Goal: Contribute content

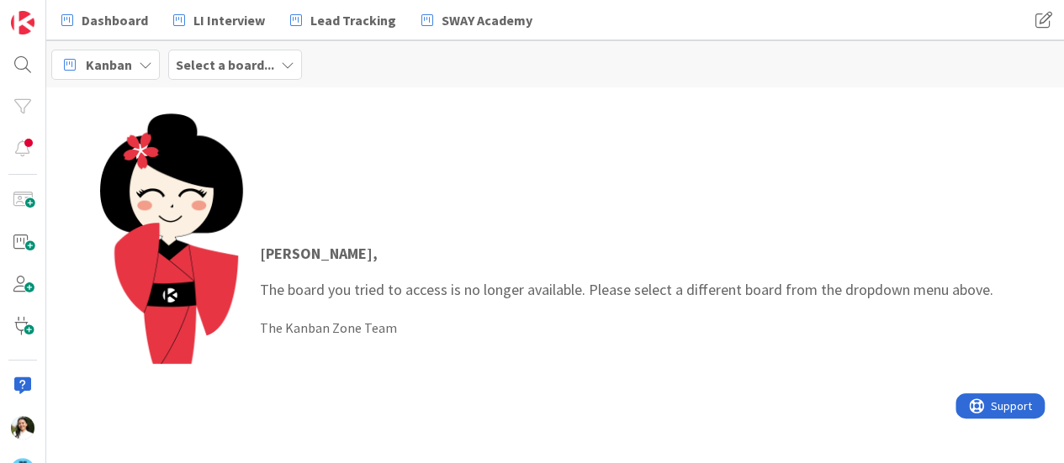
click at [241, 55] on span "Select a board..." at bounding box center [225, 65] width 98 height 20
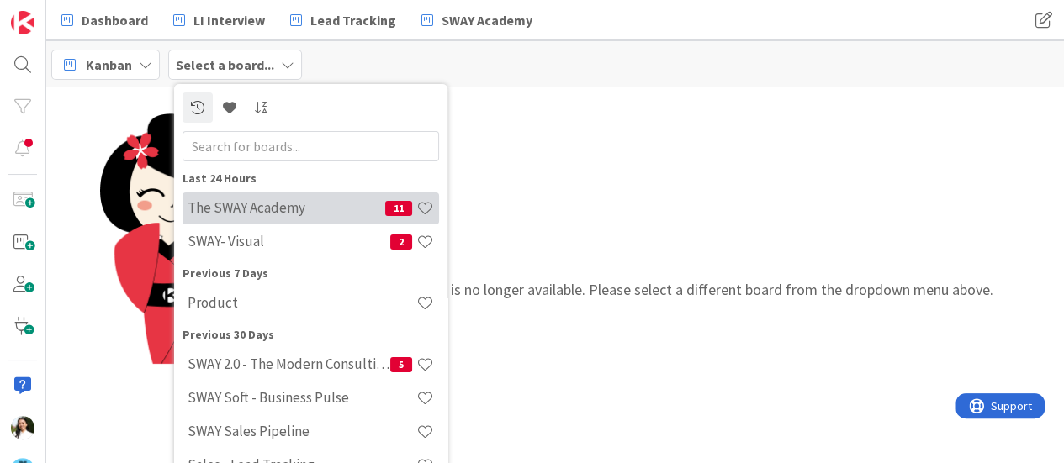
click at [246, 209] on h4 "The SWAY Academy" at bounding box center [287, 207] width 198 height 17
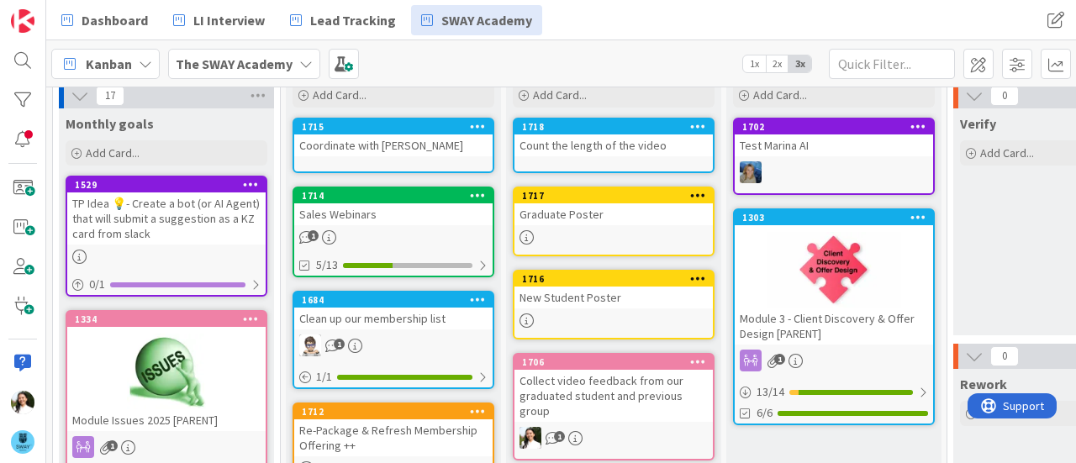
scroll to position [65, 0]
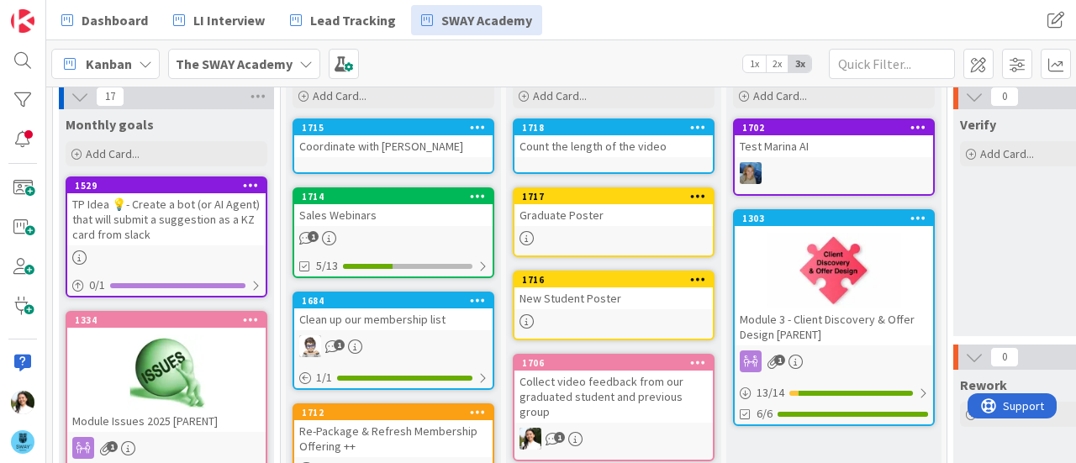
click at [596, 303] on div "New Student Poster" at bounding box center [614, 299] width 198 height 22
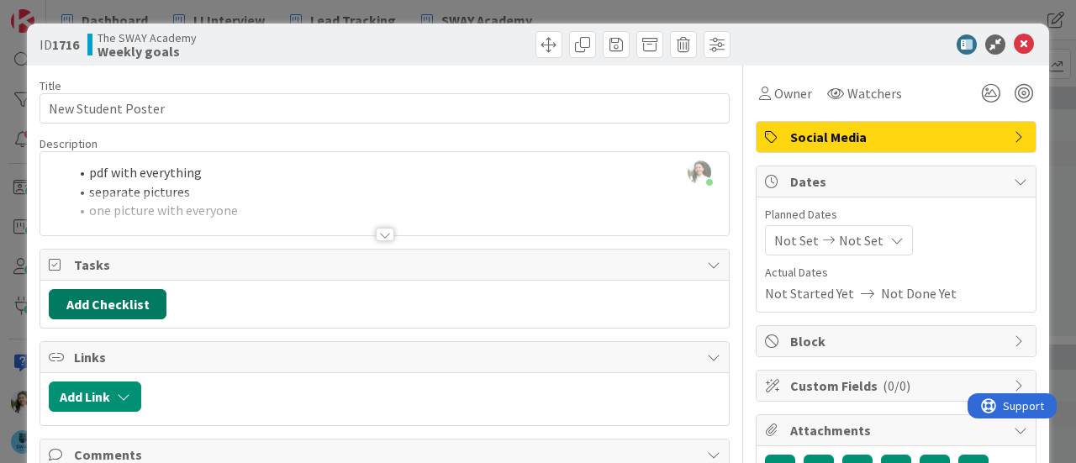
click at [135, 297] on button "Add Checklist" at bounding box center [108, 304] width 118 height 30
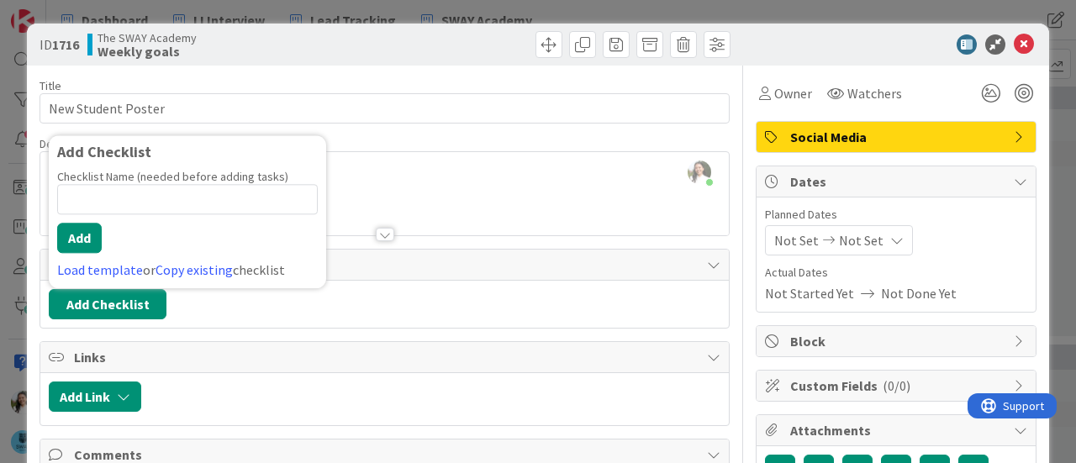
click at [264, 304] on div "Add Checklist Add Checklist Checklist Name (needed before adding tasks) 0 / 64 …" at bounding box center [385, 304] width 672 height 30
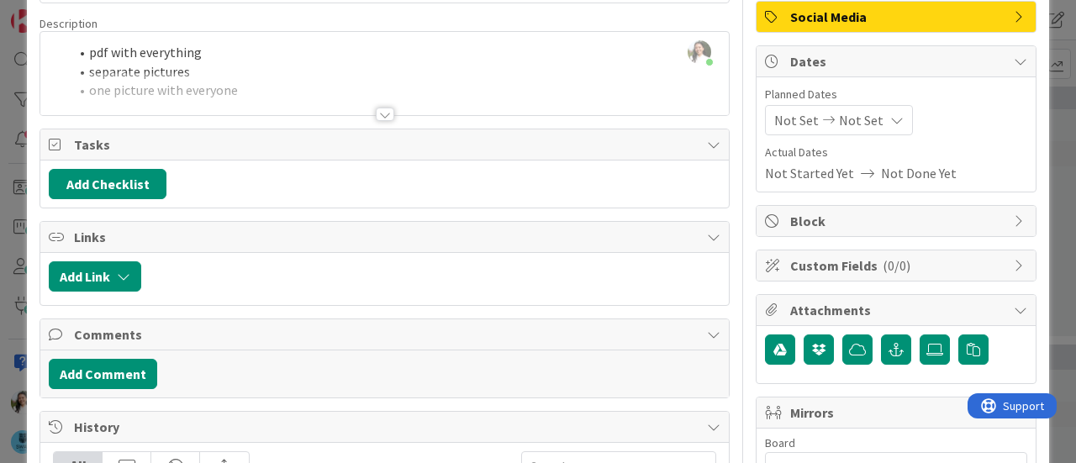
scroll to position [127, 0]
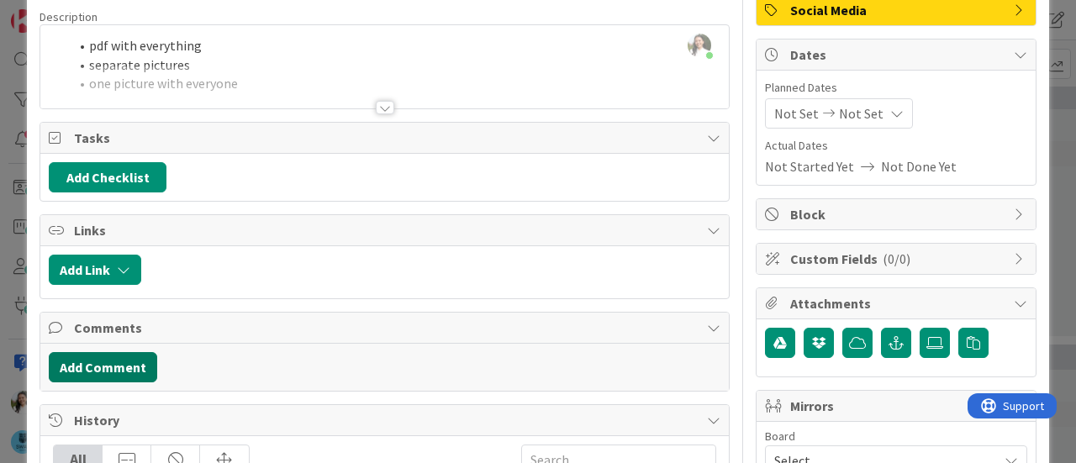
click at [116, 366] on button "Add Comment" at bounding box center [103, 367] width 108 height 30
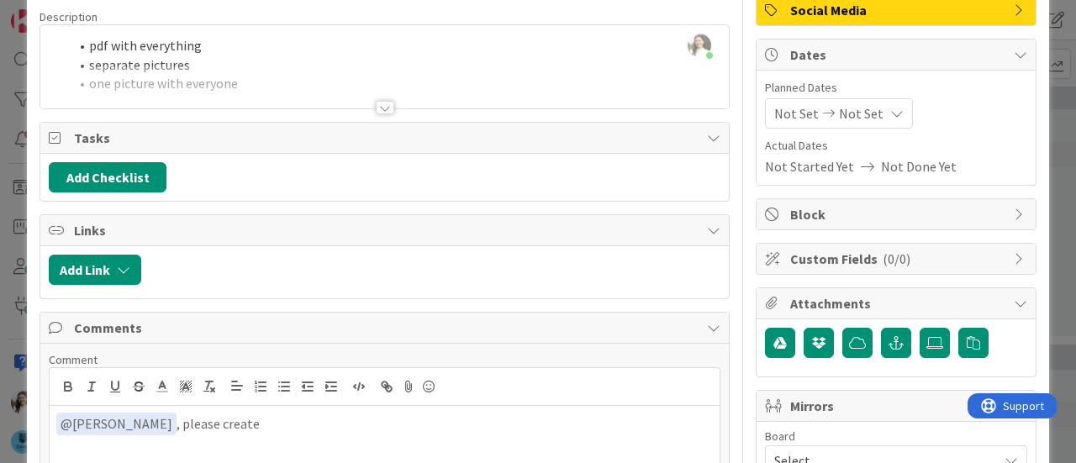
scroll to position [0, 0]
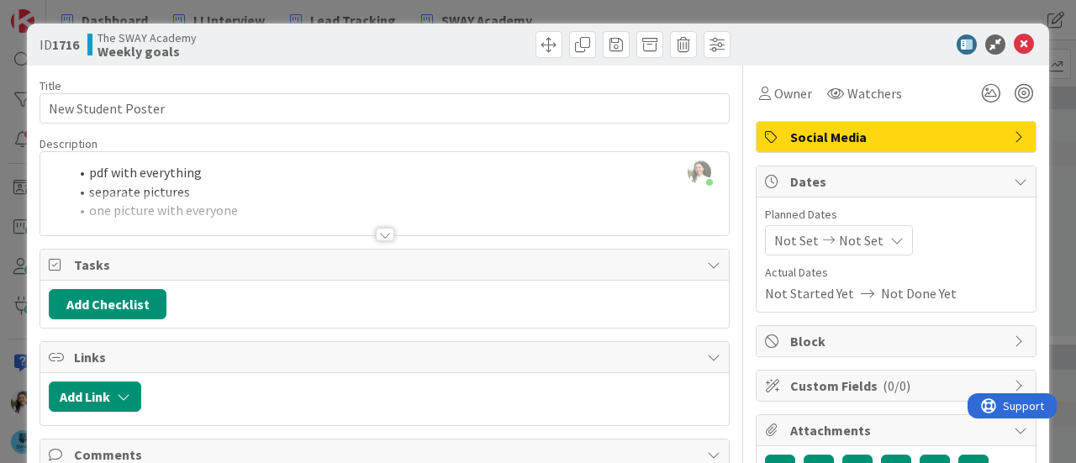
click at [372, 223] on div at bounding box center [384, 214] width 689 height 43
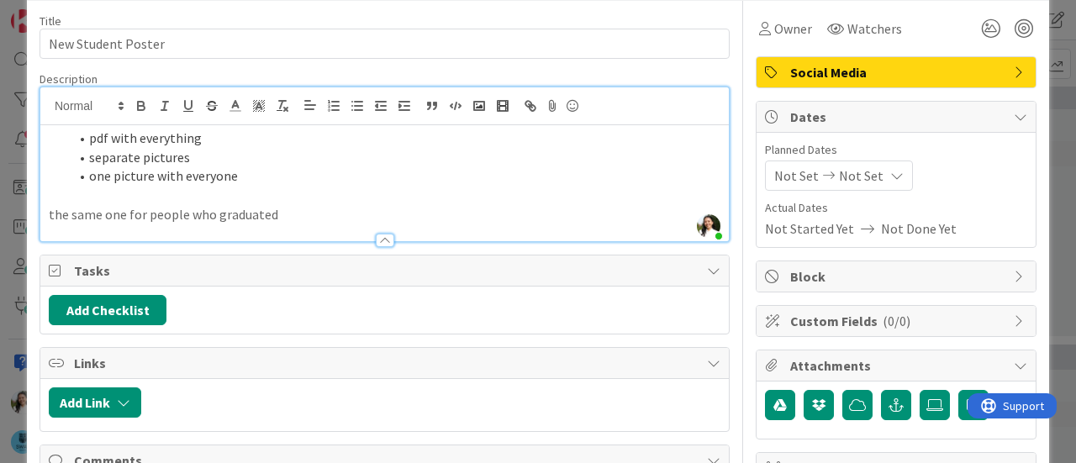
scroll to position [45, 0]
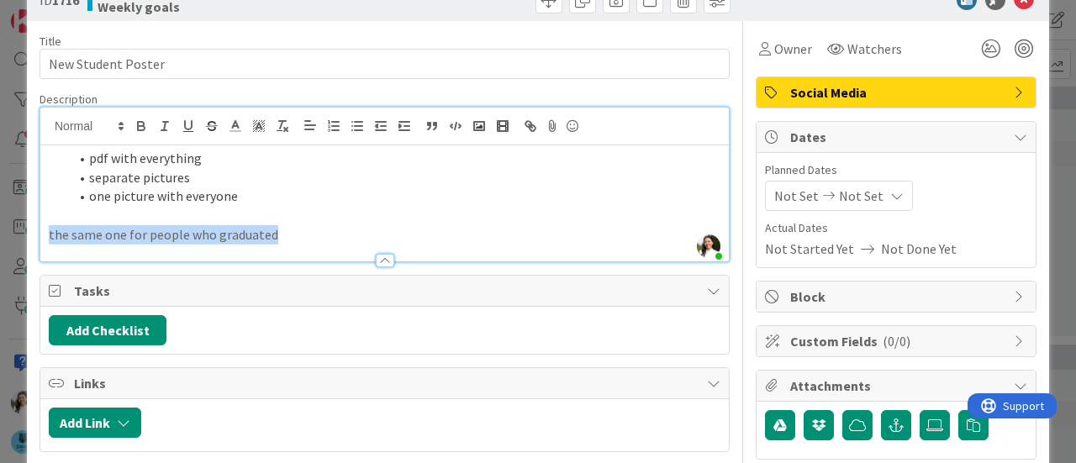
drag, startPoint x: 294, startPoint y: 225, endPoint x: 50, endPoint y: 240, distance: 244.4
click at [50, 240] on p "the same one for people who graduated" at bounding box center [385, 234] width 672 height 19
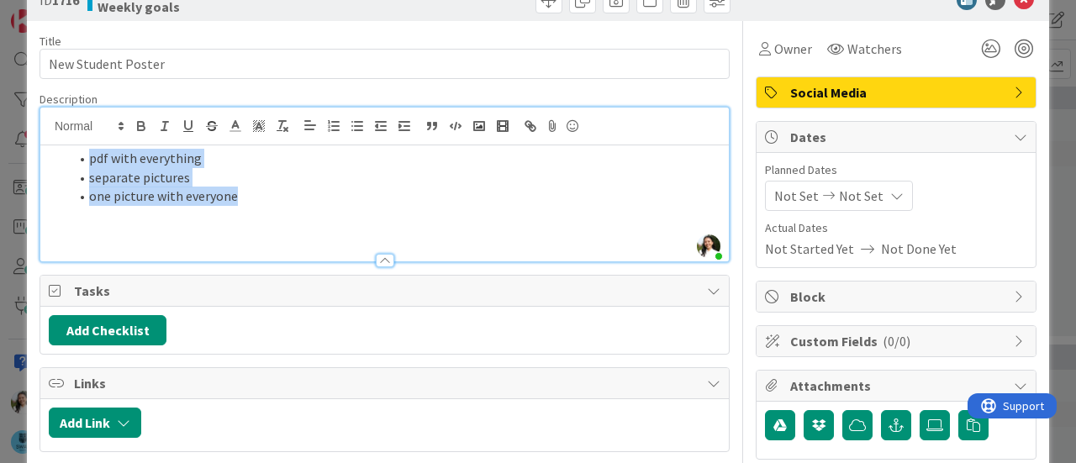
drag, startPoint x: 244, startPoint y: 191, endPoint x: 89, endPoint y: 160, distance: 157.8
click at [89, 160] on ol "pdf with everything separate pictures one picture with everyone" at bounding box center [385, 177] width 672 height 57
copy ol "pdf with everything separate pictures one picture with everyone"
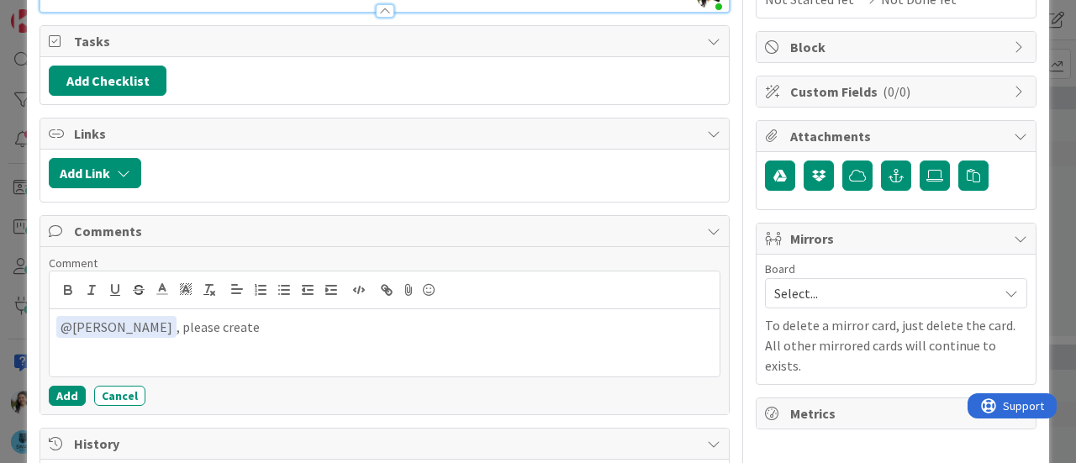
scroll to position [321, 0]
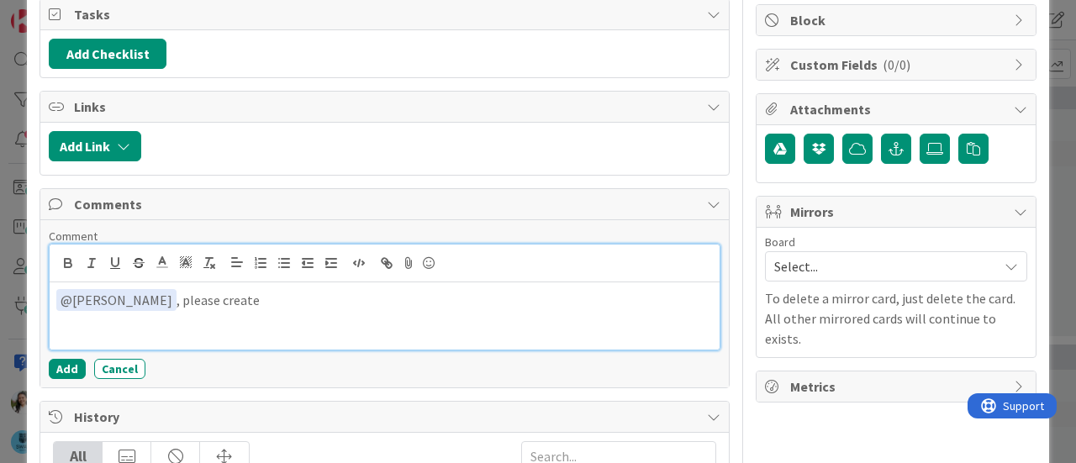
click at [289, 293] on p "﻿ @ [PERSON_NAME] ﻿ , please create" at bounding box center [384, 300] width 657 height 23
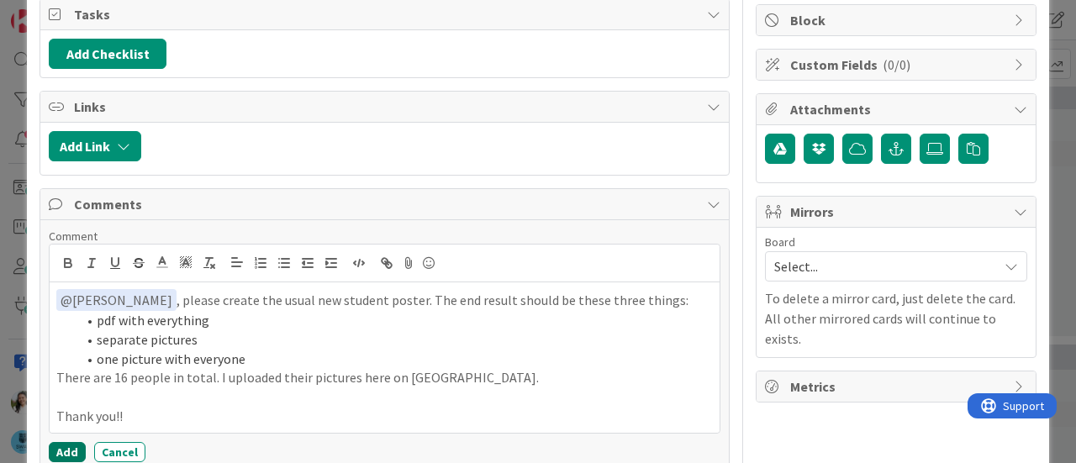
click at [67, 442] on button "Add" at bounding box center [67, 452] width 37 height 20
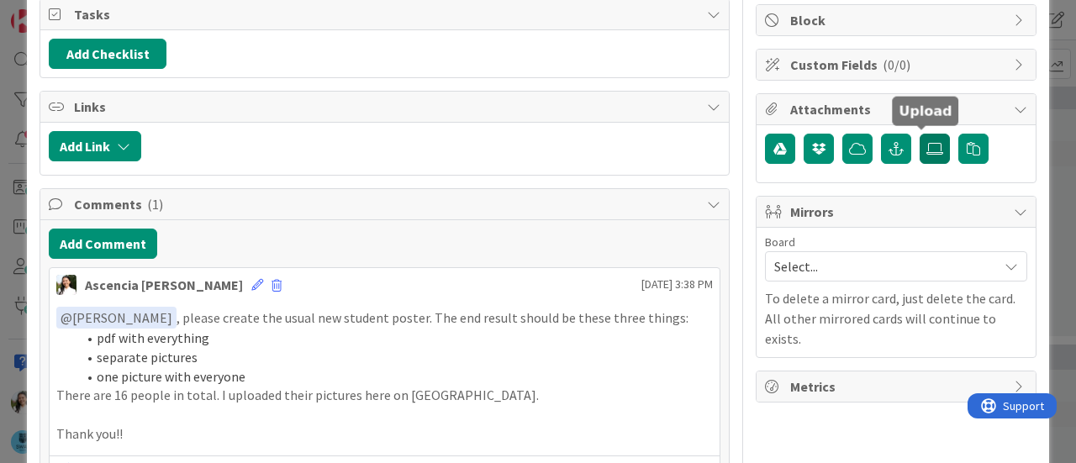
click at [920, 134] on label at bounding box center [935, 149] width 30 height 30
click at [920, 134] on input "file" at bounding box center [920, 134] width 0 height 0
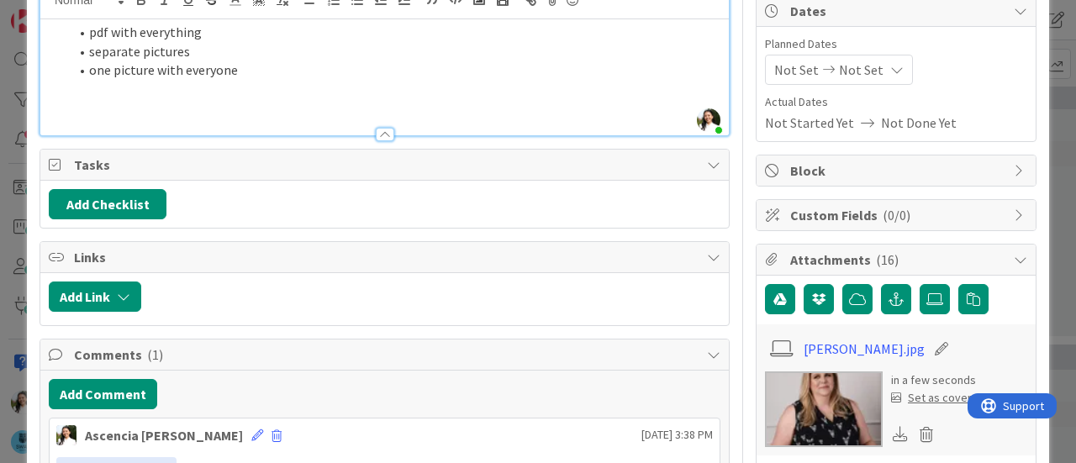
scroll to position [0, 0]
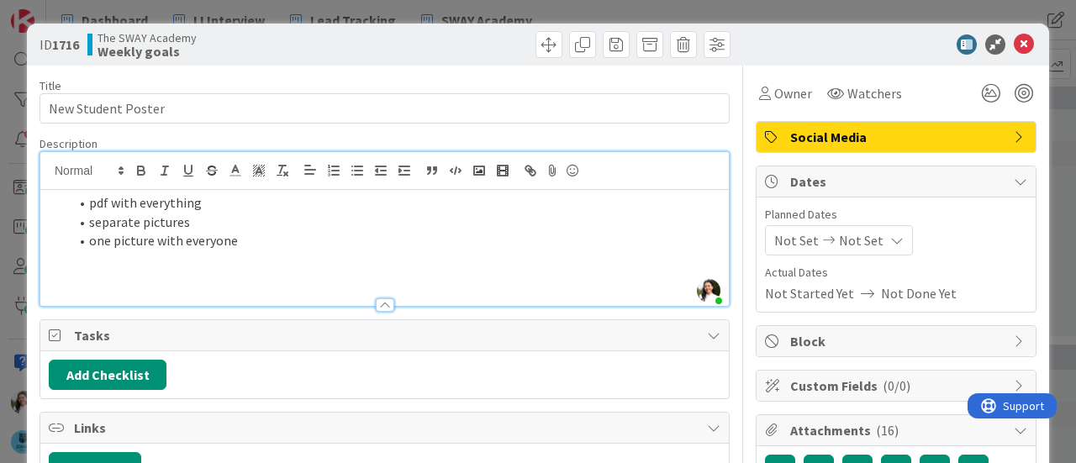
click at [0, 218] on div "ID 1716 The SWAY Academy Weekly goals Title 18 / 128 New Student Poster Descrip…" at bounding box center [538, 231] width 1076 height 463
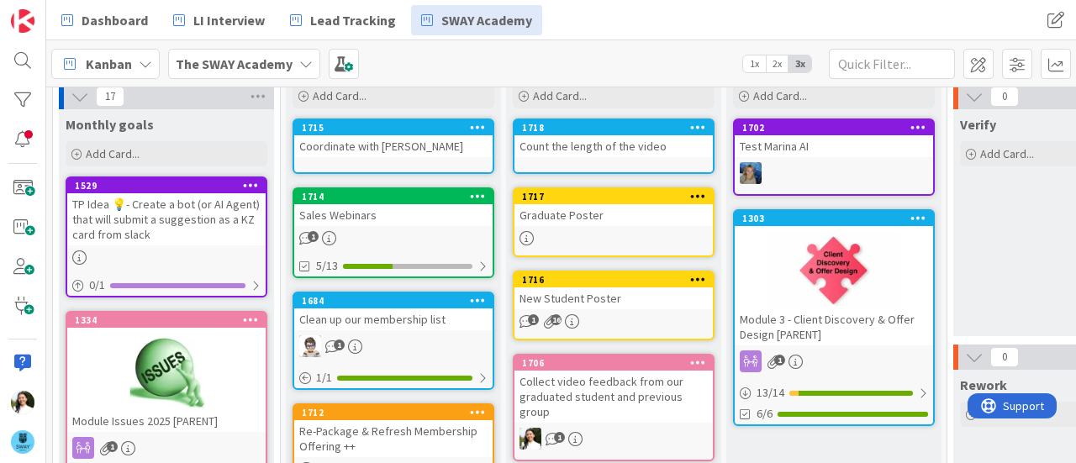
click at [604, 295] on div "New Student Poster" at bounding box center [614, 299] width 198 height 22
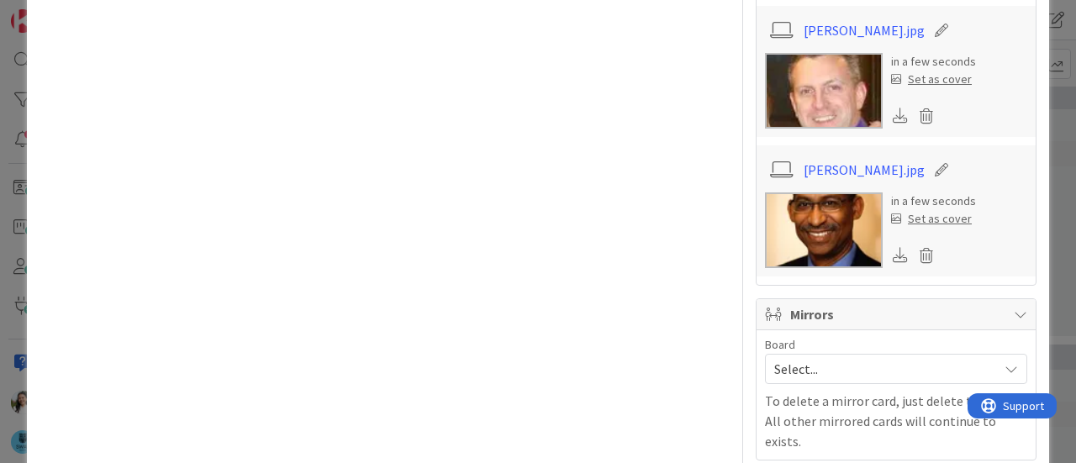
scroll to position [2497, 0]
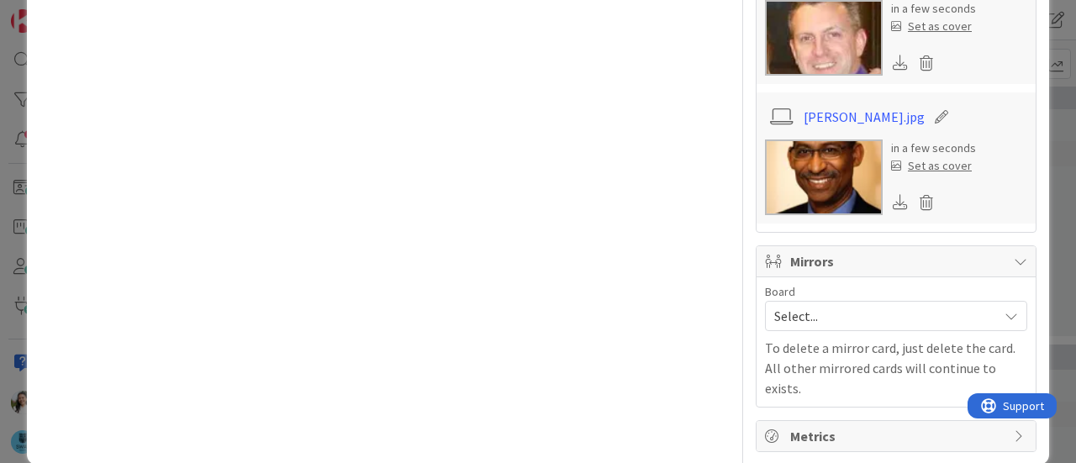
click at [816, 304] on span "Select..." at bounding box center [882, 316] width 215 height 24
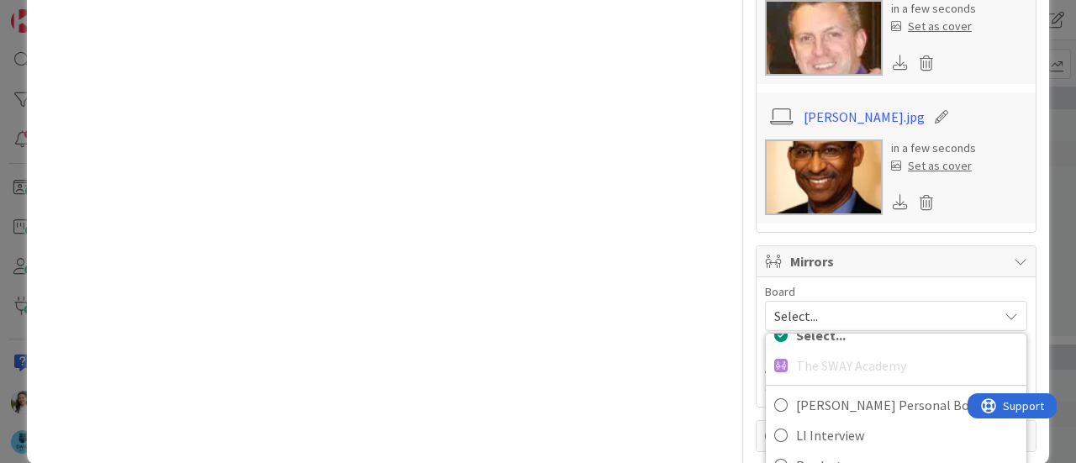
scroll to position [2699, 0]
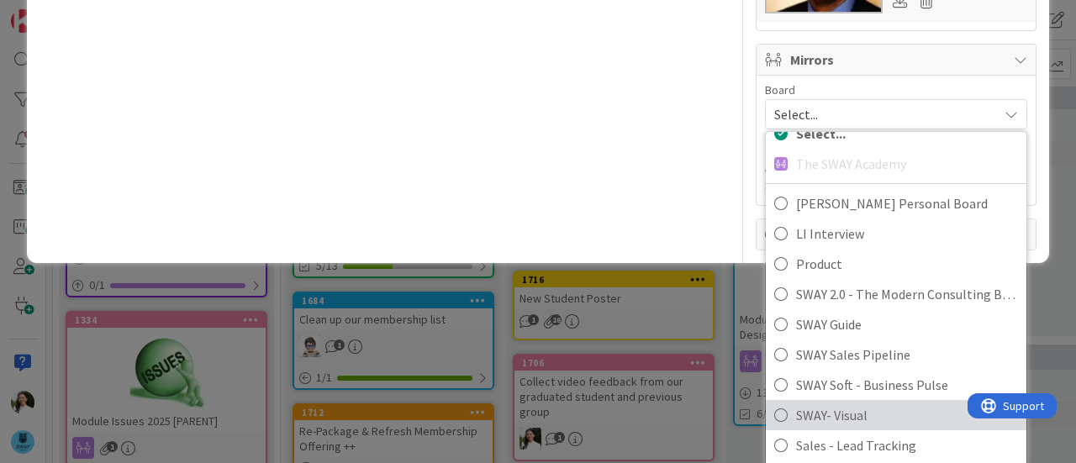
click at [828, 404] on span "SWAY- Visual" at bounding box center [907, 415] width 222 height 25
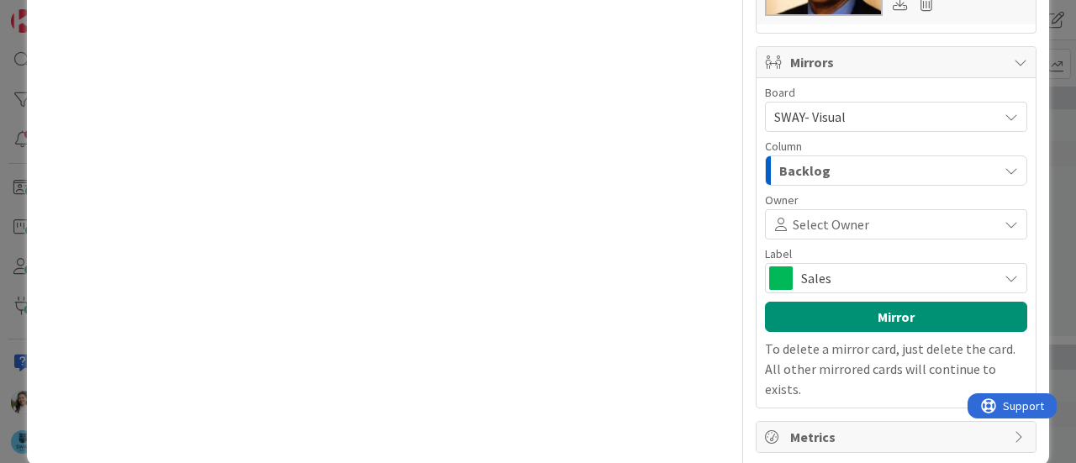
click at [843, 218] on span "Select Owner" at bounding box center [831, 224] width 77 height 20
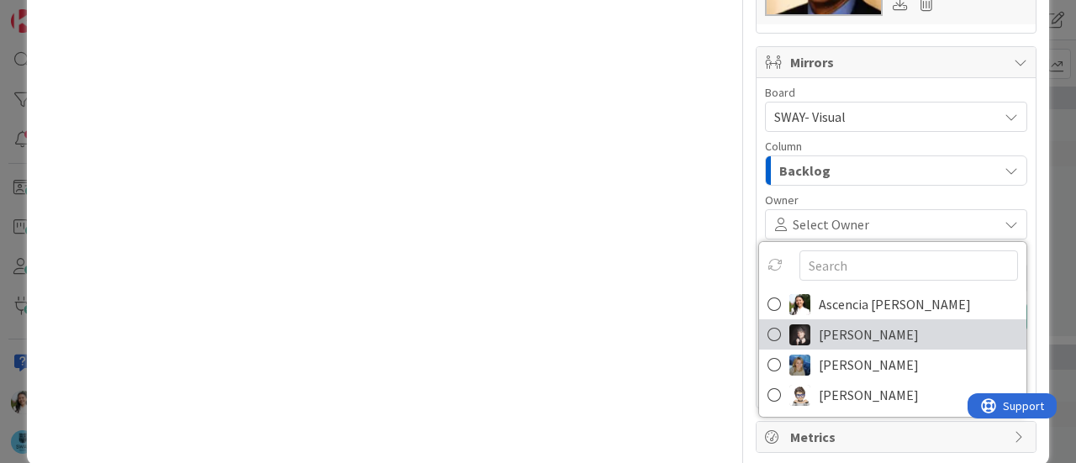
click at [839, 337] on span "[PERSON_NAME]" at bounding box center [869, 334] width 100 height 25
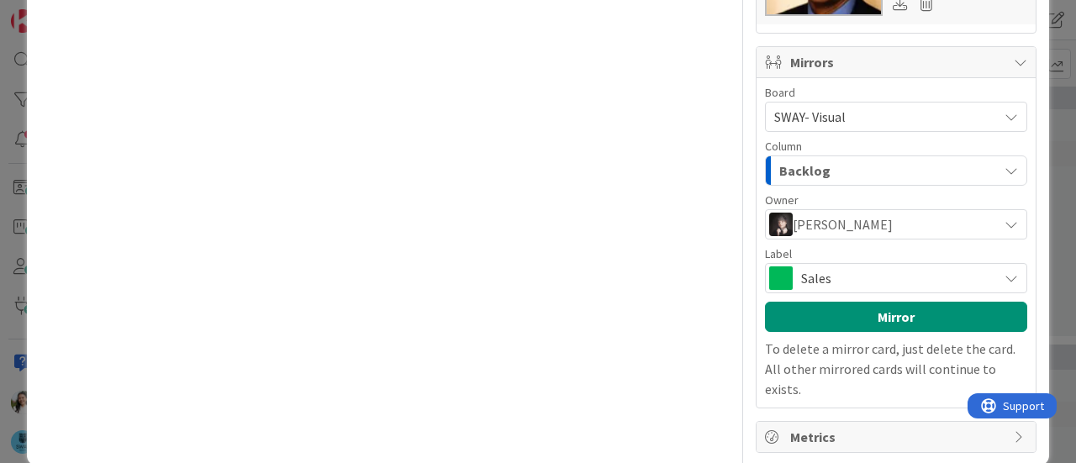
click at [846, 280] on span "Sales" at bounding box center [895, 279] width 188 height 24
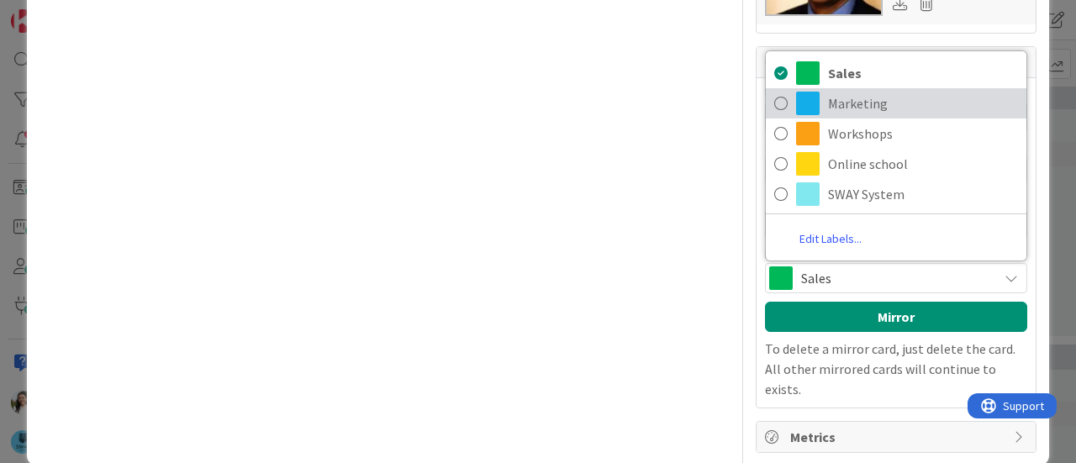
click at [867, 106] on span "Marketing" at bounding box center [923, 103] width 190 height 25
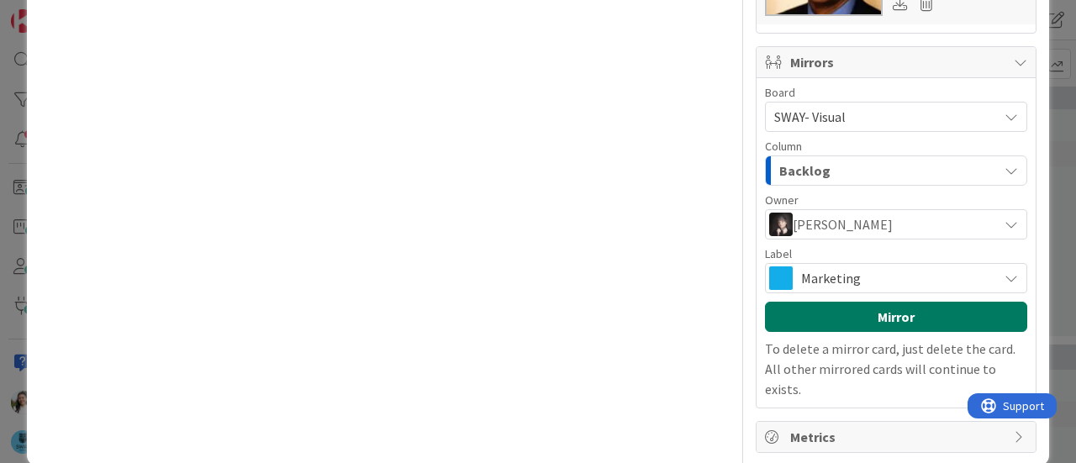
click at [846, 317] on button "Mirror" at bounding box center [896, 317] width 262 height 30
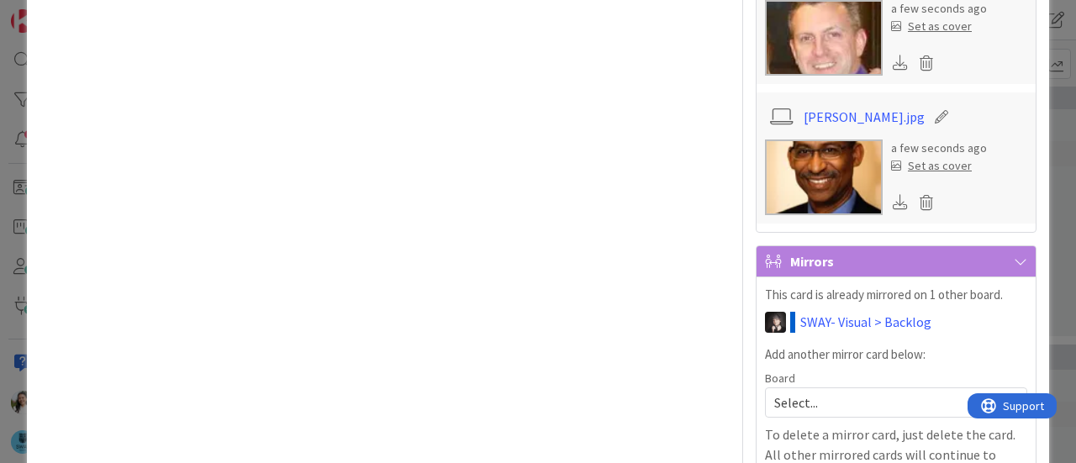
scroll to position [2584, 0]
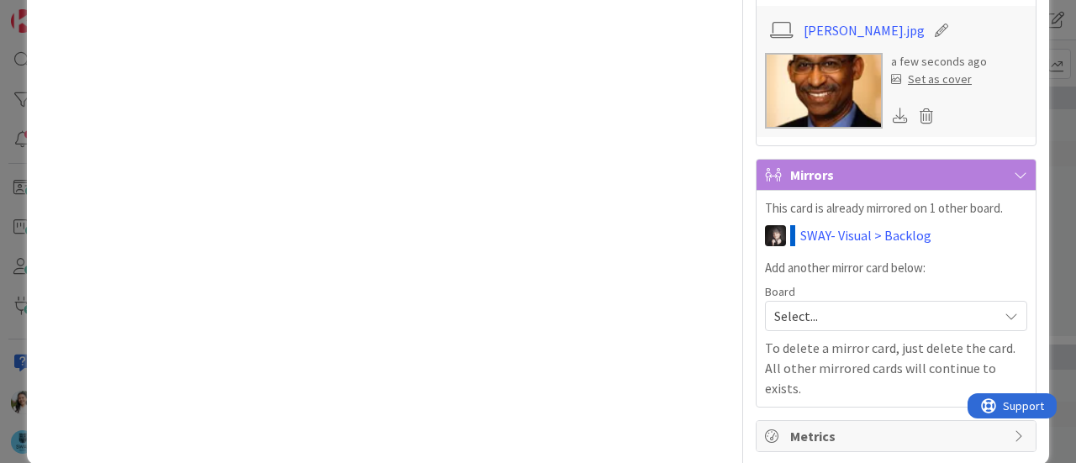
click at [0, 269] on div "ID 1716 The SWAY Academy Weekly goals Title 18 / 128 New Student Poster Descrip…" at bounding box center [538, 231] width 1076 height 463
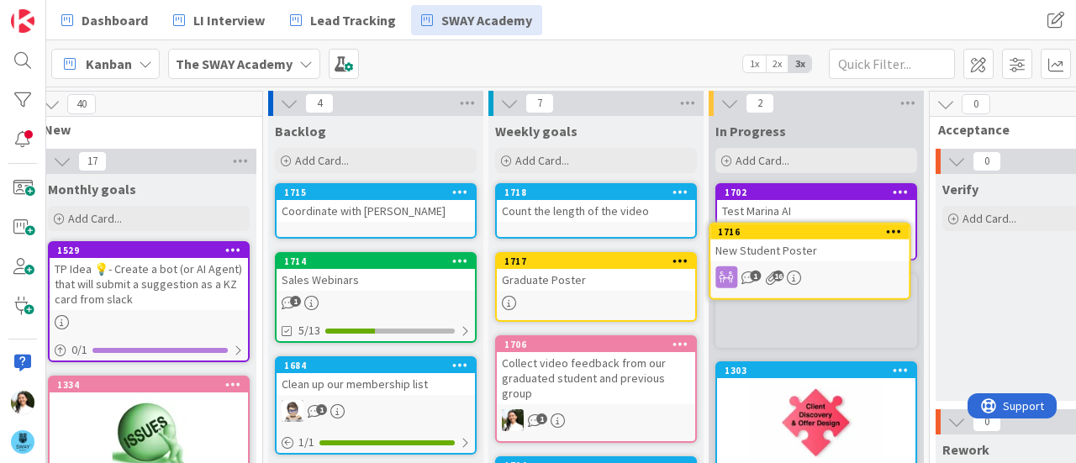
scroll to position [0, 31]
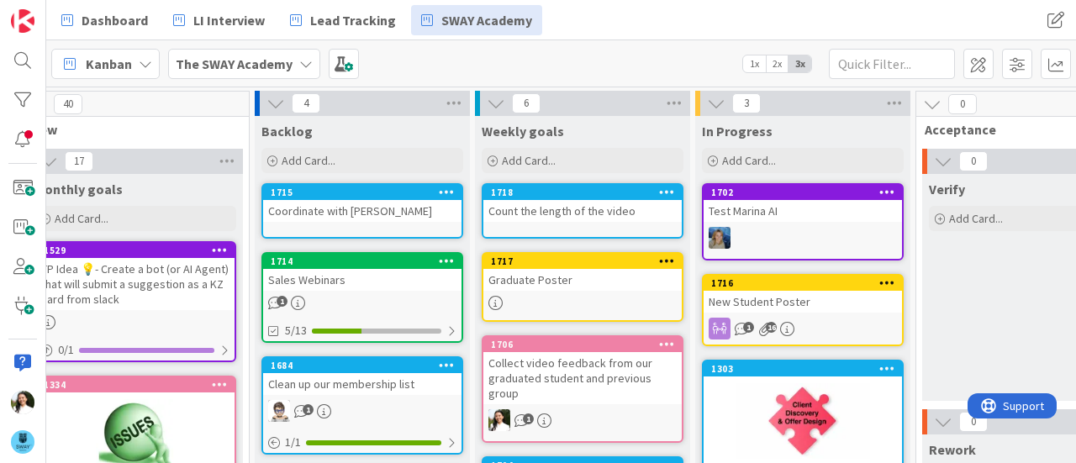
click at [558, 280] on div "Graduate Poster" at bounding box center [583, 280] width 198 height 22
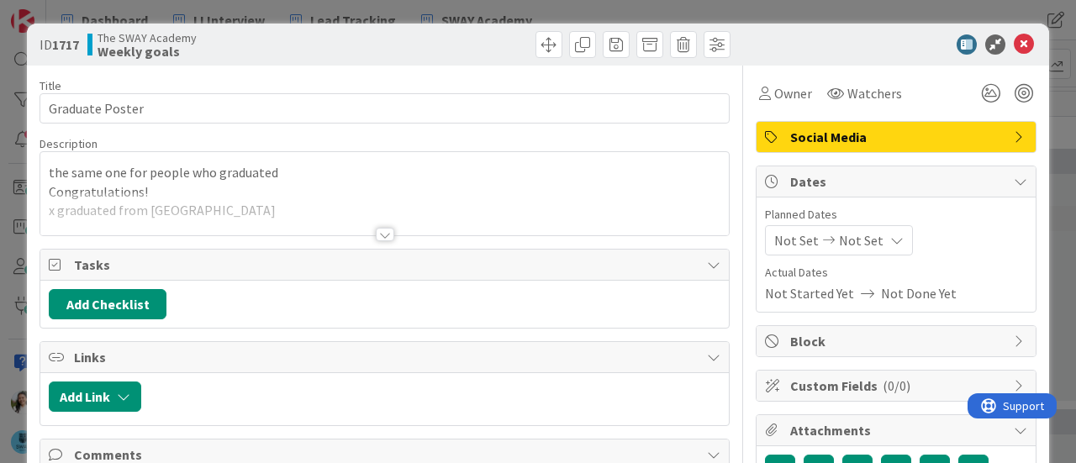
click at [378, 223] on div at bounding box center [384, 214] width 689 height 43
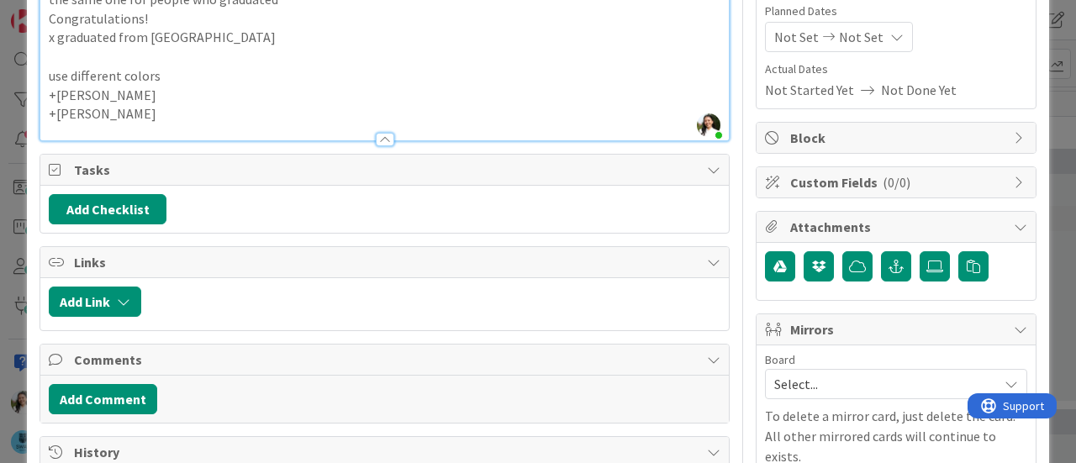
scroll to position [205, 0]
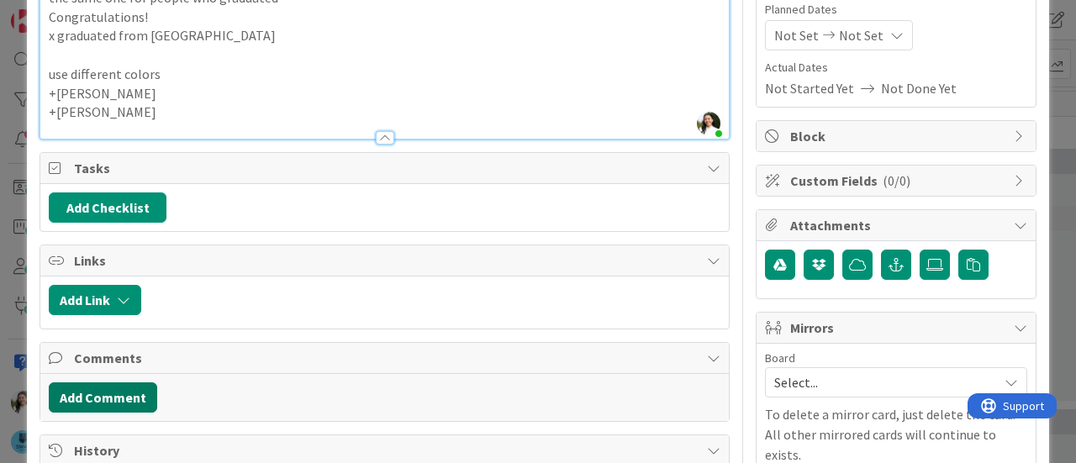
click at [105, 391] on button "Add Comment" at bounding box center [103, 398] width 108 height 30
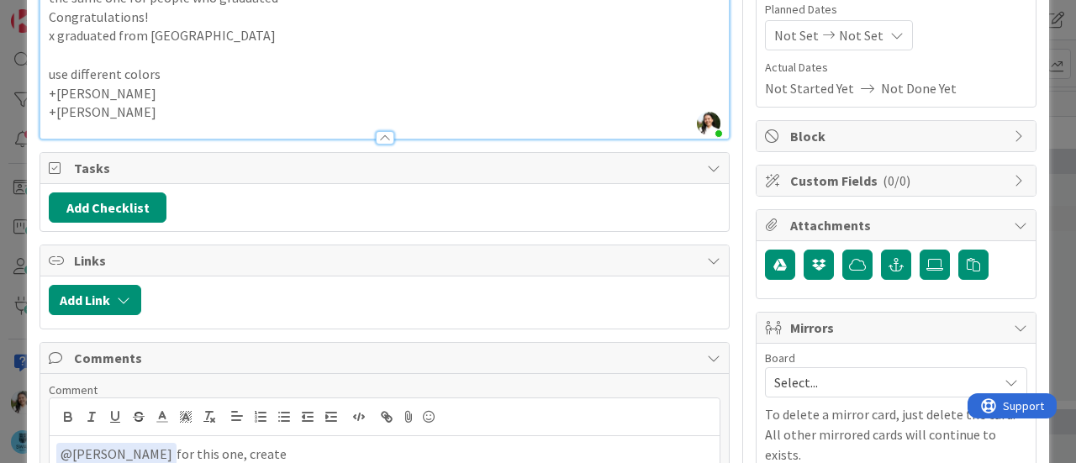
click at [0, 181] on div "ID 1717 The SWAY Academy Weekly goals Title 15 / 128 Graduate Poster Descriptio…" at bounding box center [538, 231] width 1076 height 463
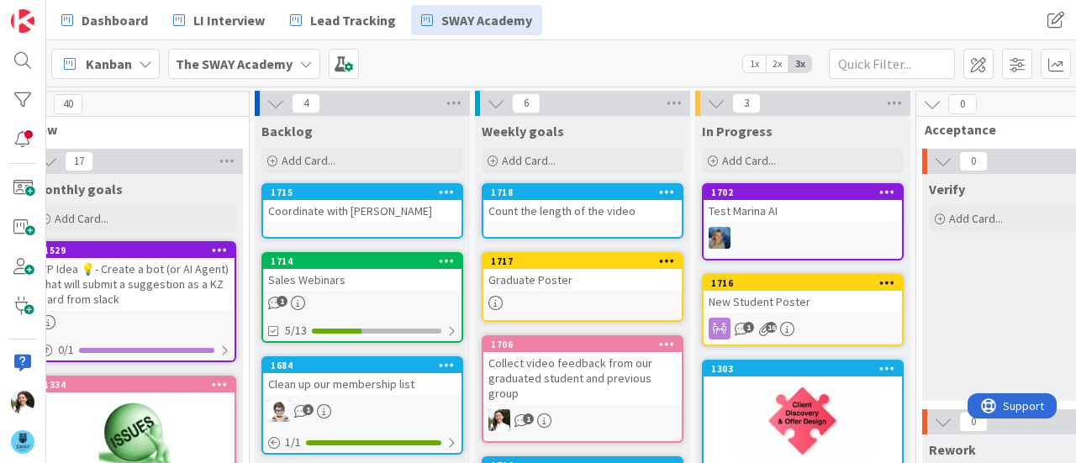
click at [267, 56] on b "The SWAY Academy" at bounding box center [234, 64] width 117 height 17
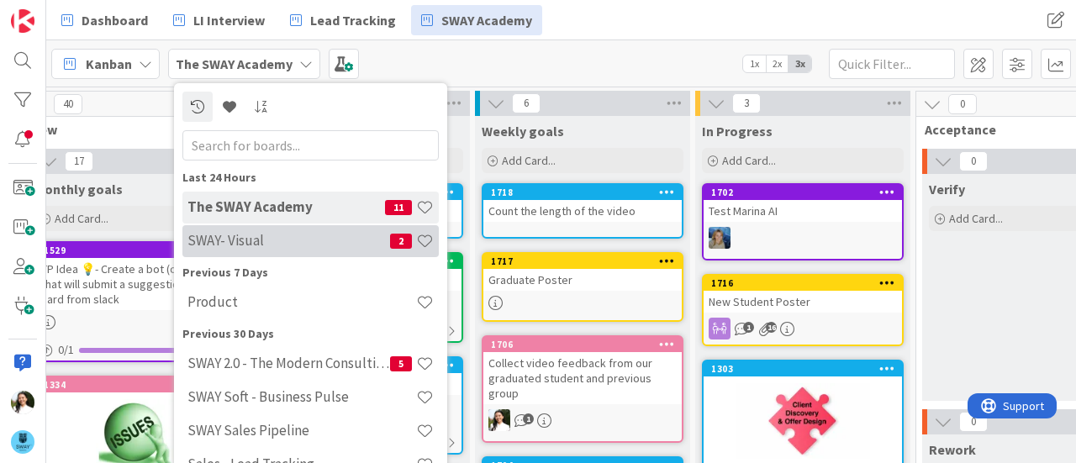
click at [254, 238] on h4 "SWAY- Visual" at bounding box center [289, 240] width 203 height 17
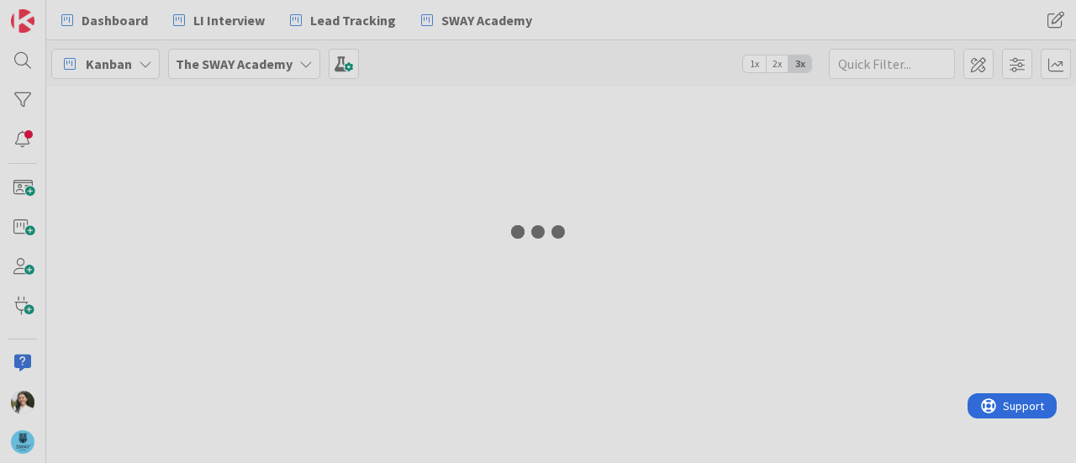
type input "welco"
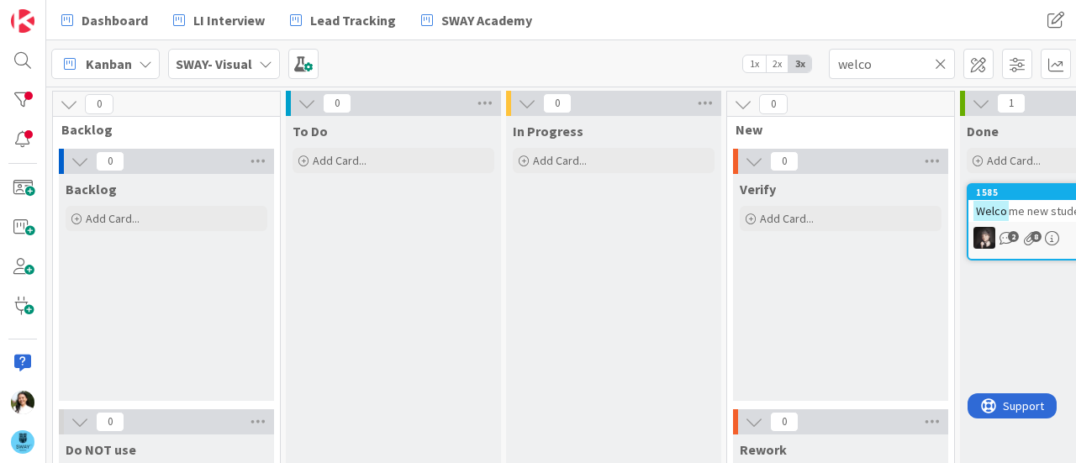
click at [1002, 204] on mark "Welco" at bounding box center [991, 210] width 35 height 19
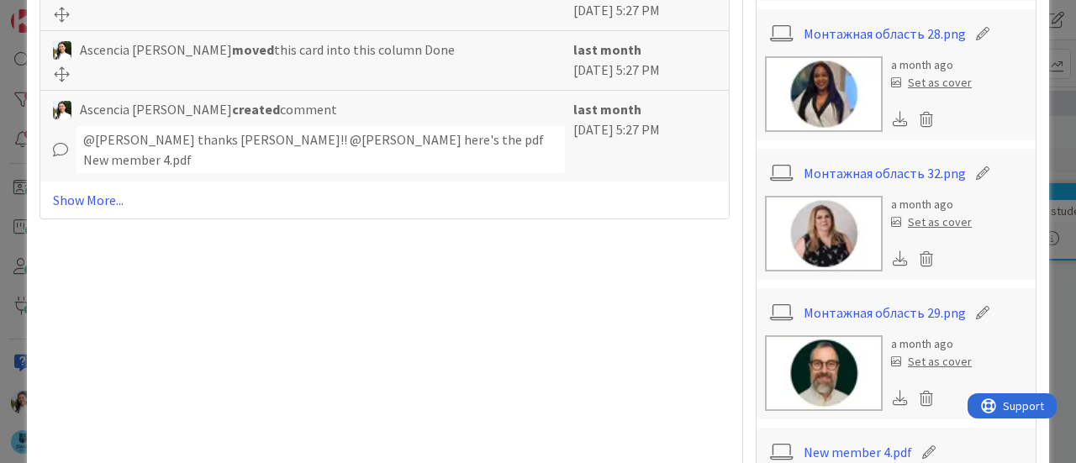
scroll to position [1044, 0]
click at [824, 226] on img at bounding box center [824, 235] width 118 height 76
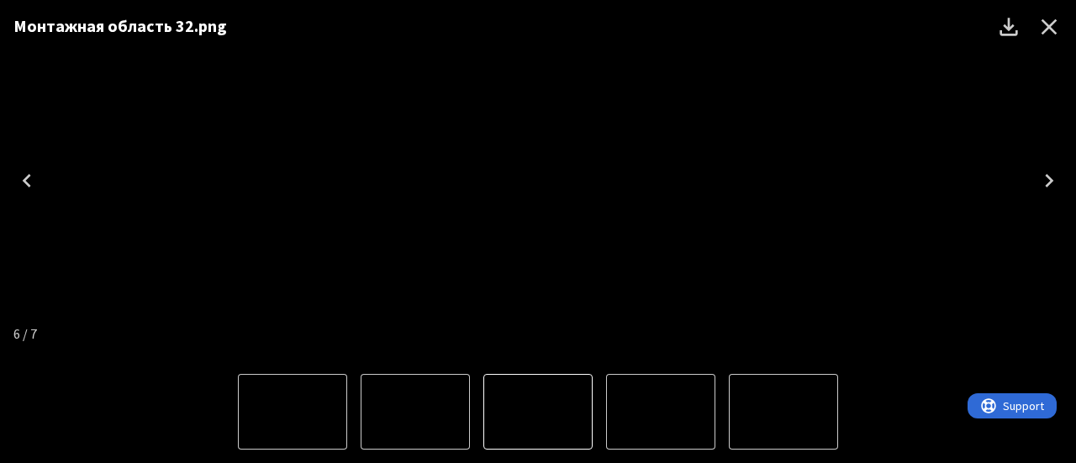
click at [188, 188] on div "Монтажная область 32.png" at bounding box center [538, 180] width 1076 height 361
click at [1051, 23] on icon "Close" at bounding box center [1050, 27] width 16 height 16
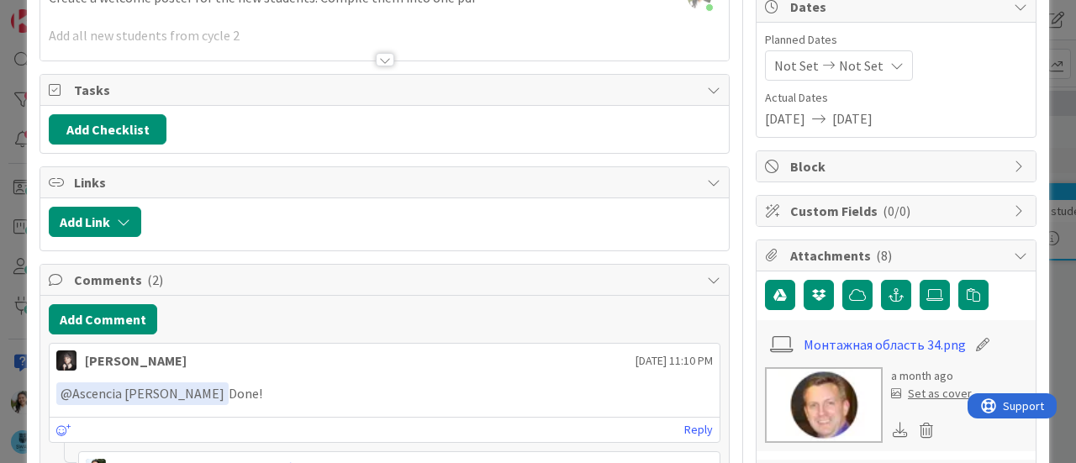
scroll to position [168, 0]
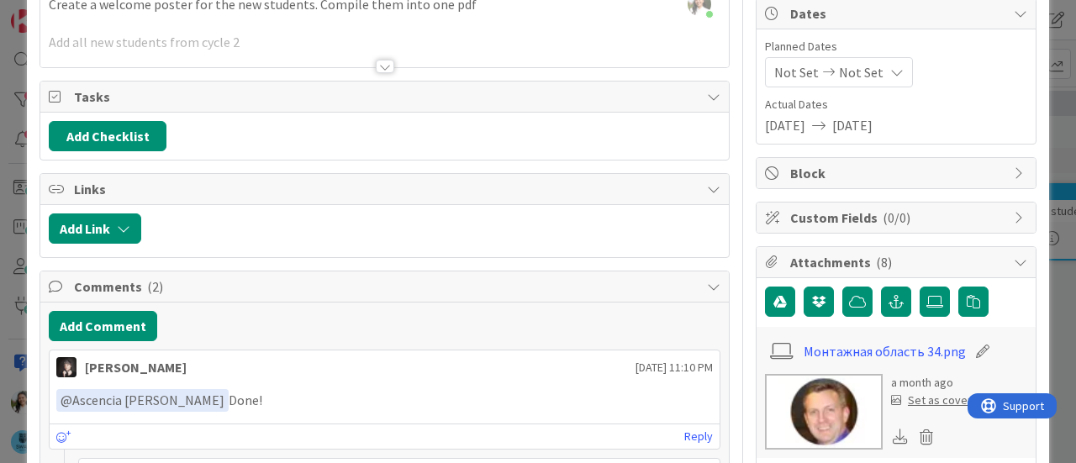
click at [0, 237] on div "ID 1585 SWAY- Visual Done Title 21 / 128 Welcome new students Description Ascen…" at bounding box center [538, 231] width 1076 height 463
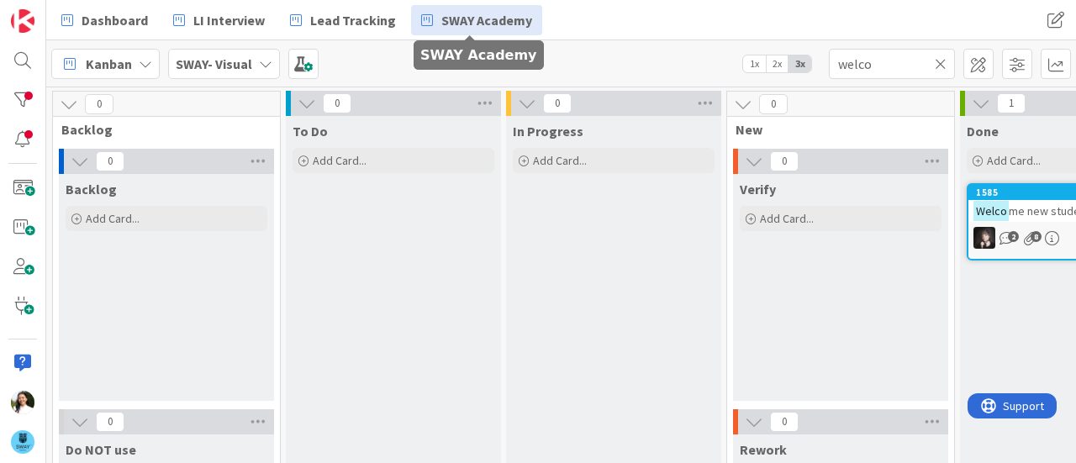
click at [471, 27] on span "SWAY Academy" at bounding box center [487, 20] width 91 height 20
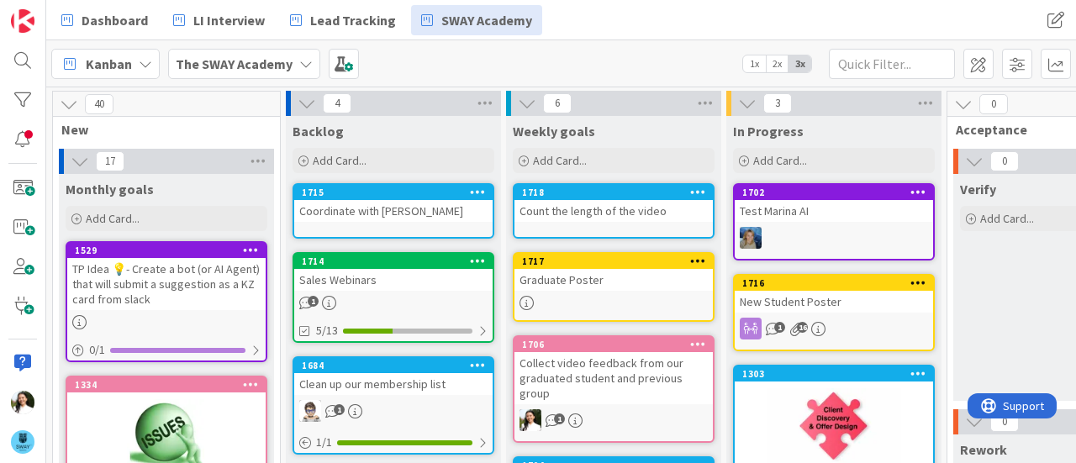
click at [606, 286] on div "Graduate Poster" at bounding box center [614, 280] width 198 height 22
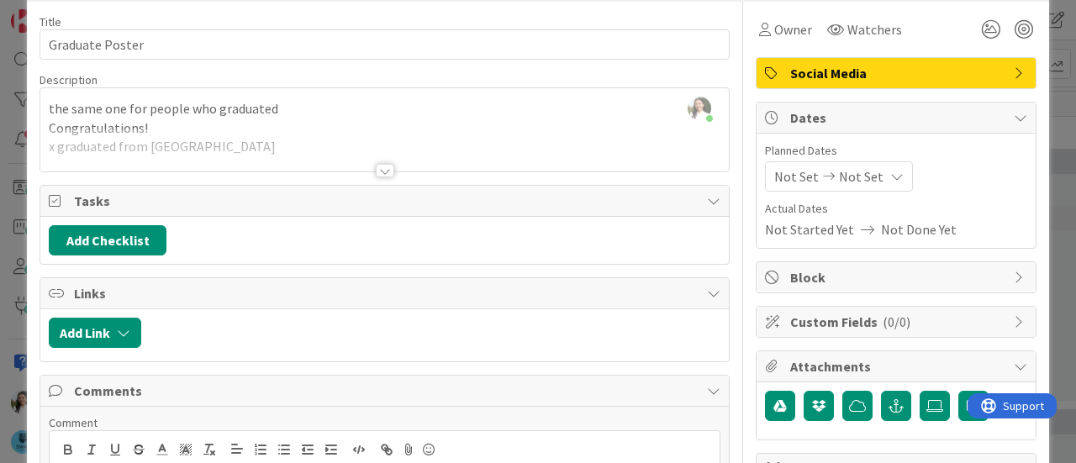
scroll to position [63, 0]
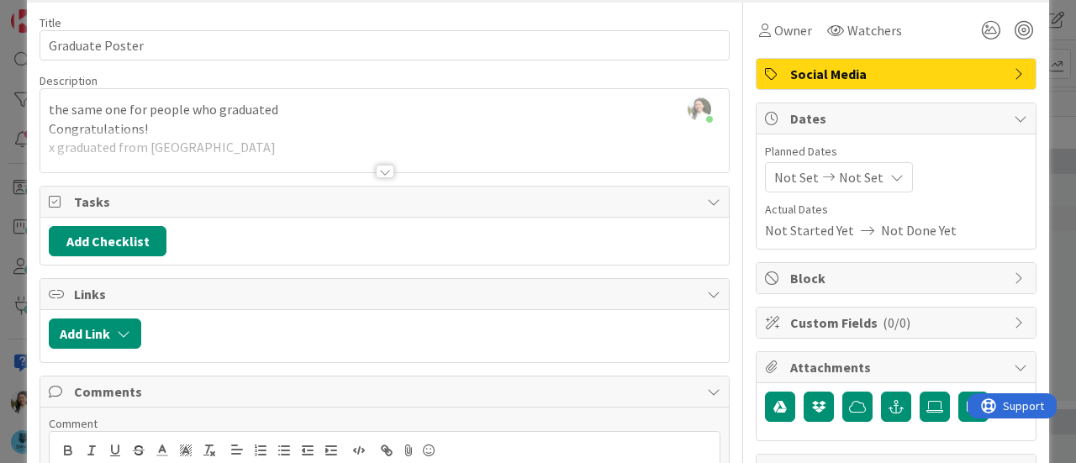
click at [378, 166] on div at bounding box center [385, 171] width 19 height 13
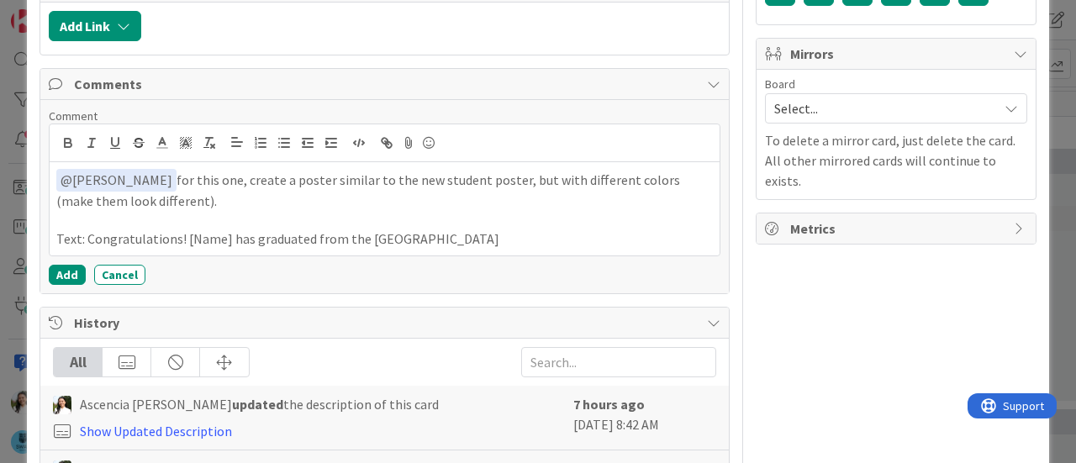
scroll to position [478, 0]
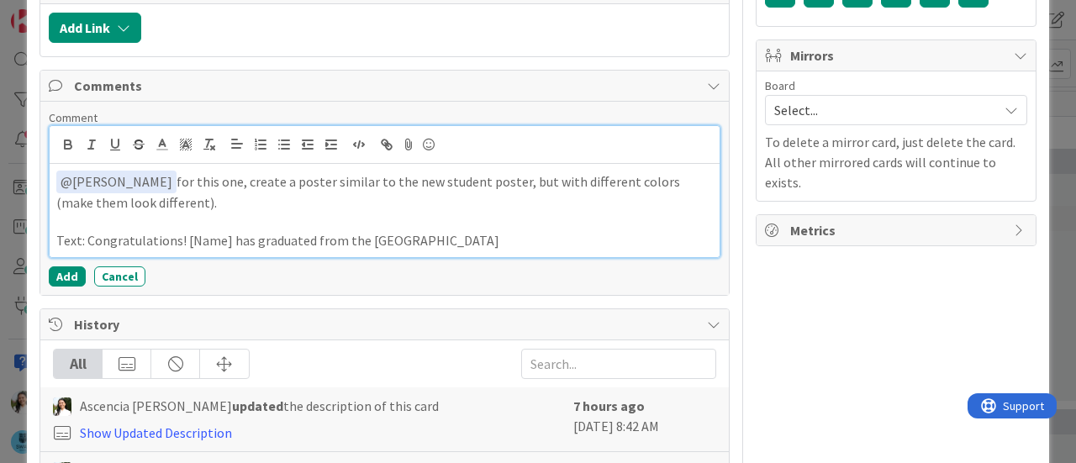
click at [470, 240] on p "Text: Congratulations! [Name] has graduated from the [GEOGRAPHIC_DATA]" at bounding box center [384, 240] width 657 height 19
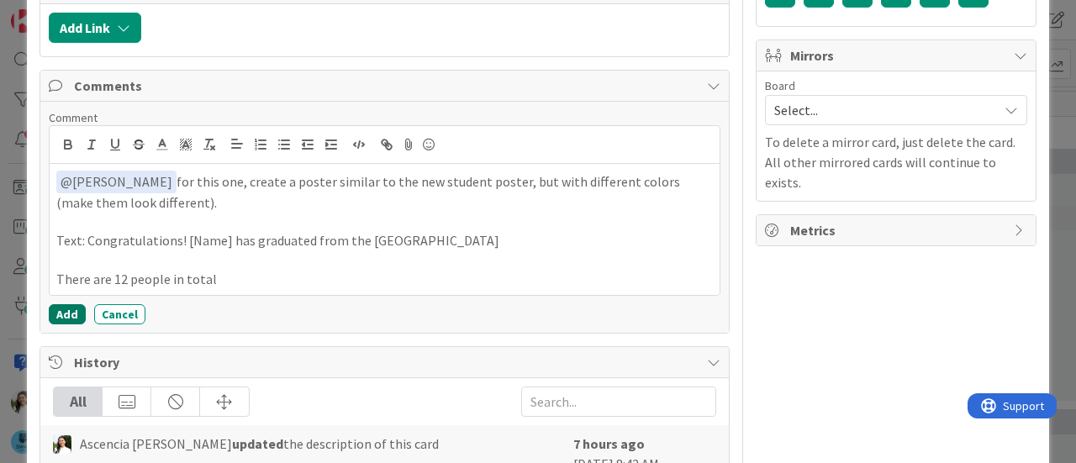
click at [73, 307] on button "Add" at bounding box center [67, 314] width 37 height 20
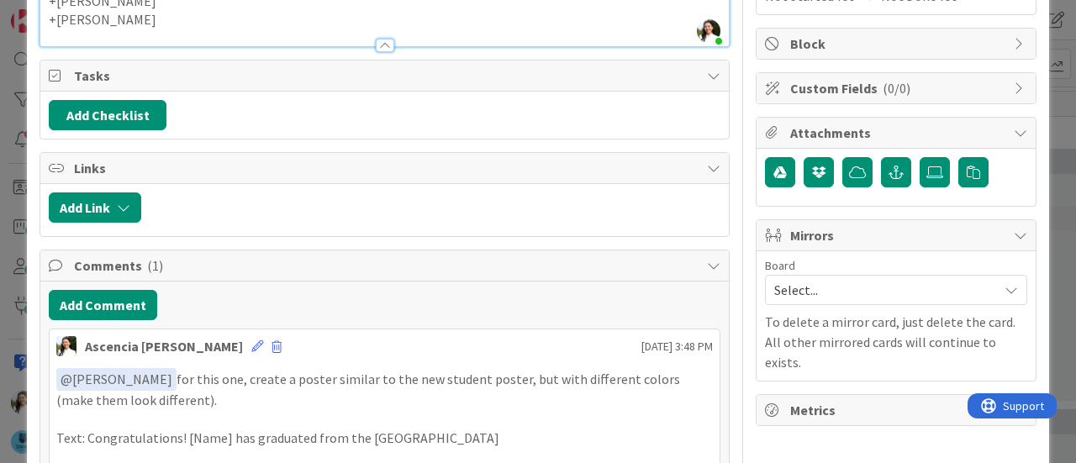
scroll to position [298, 0]
click at [927, 171] on icon at bounding box center [935, 172] width 17 height 13
click at [920, 157] on input "file" at bounding box center [920, 157] width 0 height 0
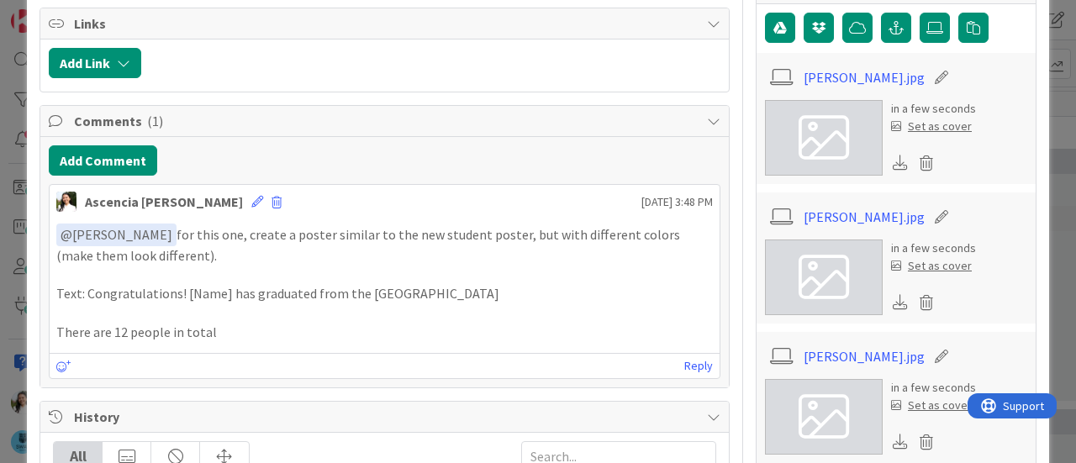
scroll to position [353, 0]
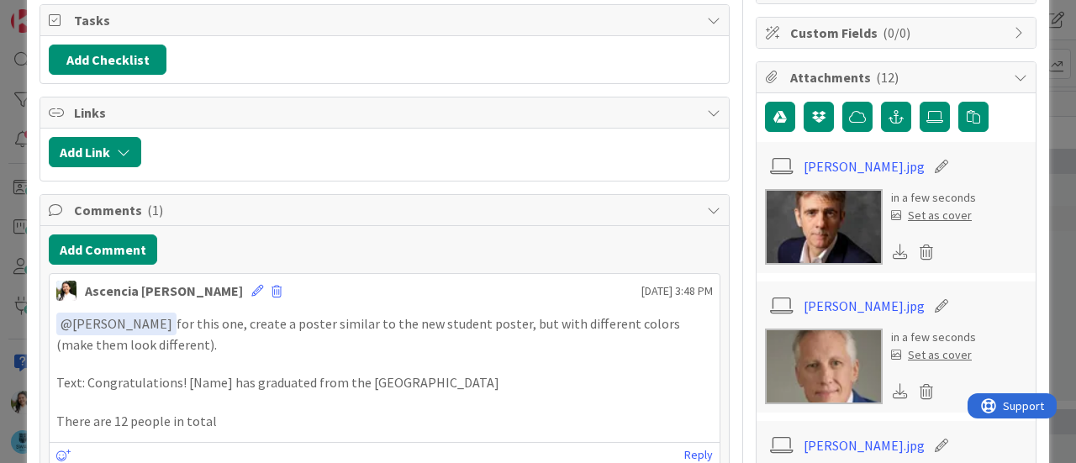
drag, startPoint x: 0, startPoint y: 171, endPoint x: 424, endPoint y: 182, distance: 424.0
click at [424, 182] on div "ID 1717 The SWAY Academy Weekly goals Title 15 / 128 Graduate Poster Descriptio…" at bounding box center [538, 231] width 1076 height 463
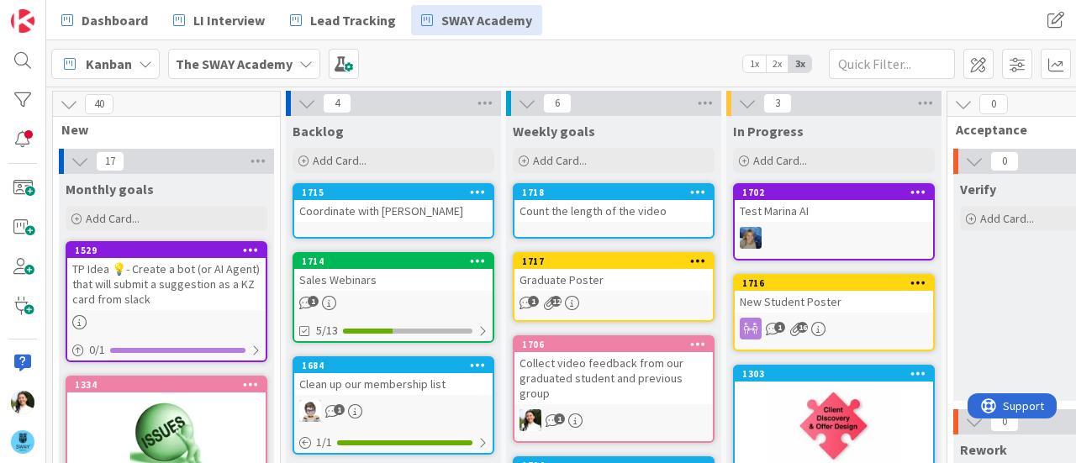
click at [632, 278] on div "Graduate Poster" at bounding box center [614, 280] width 198 height 22
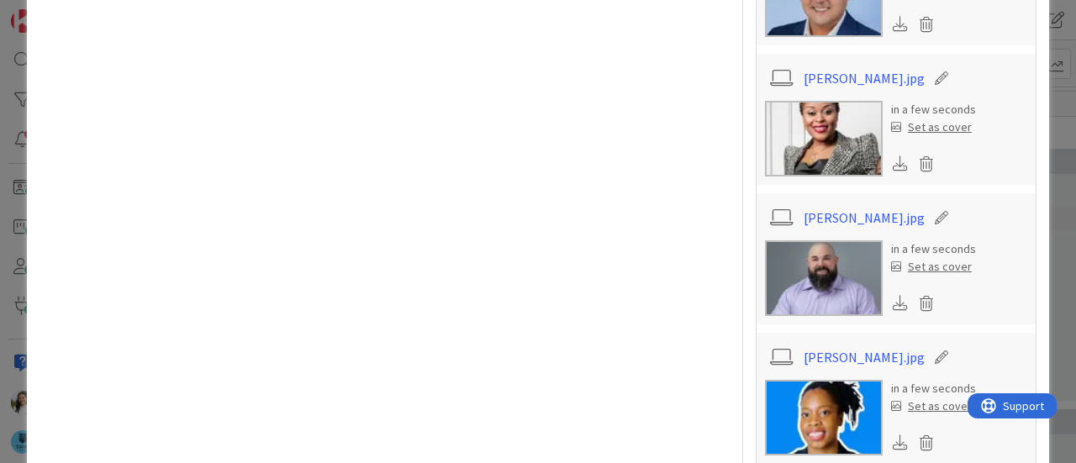
scroll to position [1938, 0]
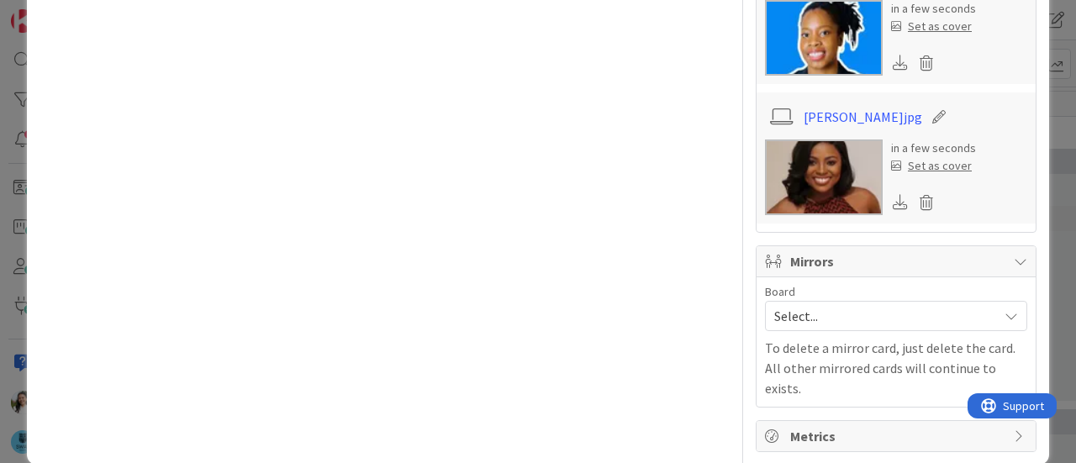
click at [794, 304] on span "Select..." at bounding box center [882, 316] width 215 height 24
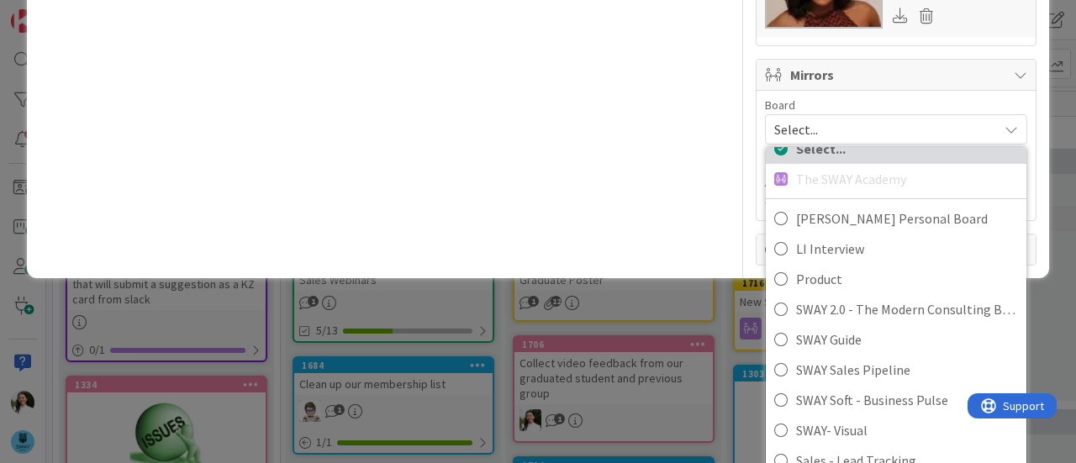
scroll to position [2130, 0]
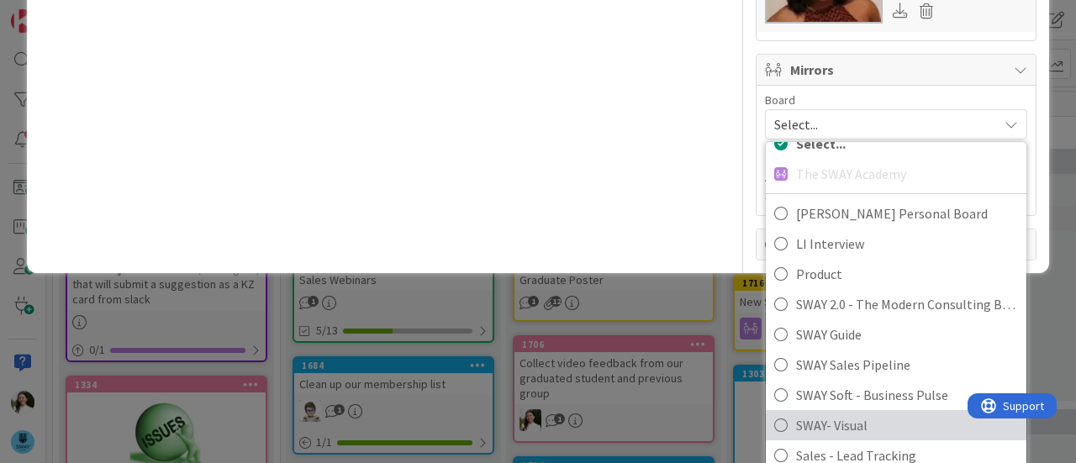
click at [817, 413] on span "SWAY- Visual" at bounding box center [907, 425] width 222 height 25
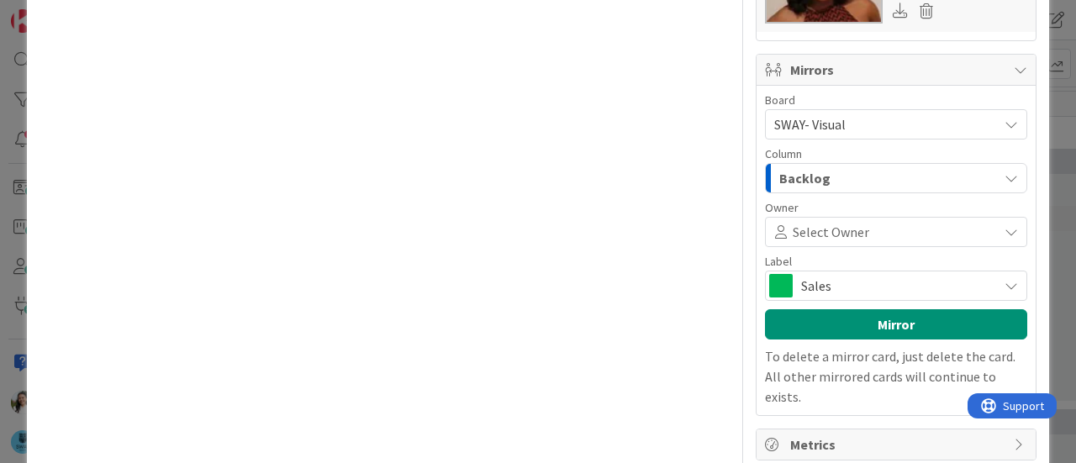
click at [819, 224] on span "Select Owner" at bounding box center [831, 232] width 77 height 20
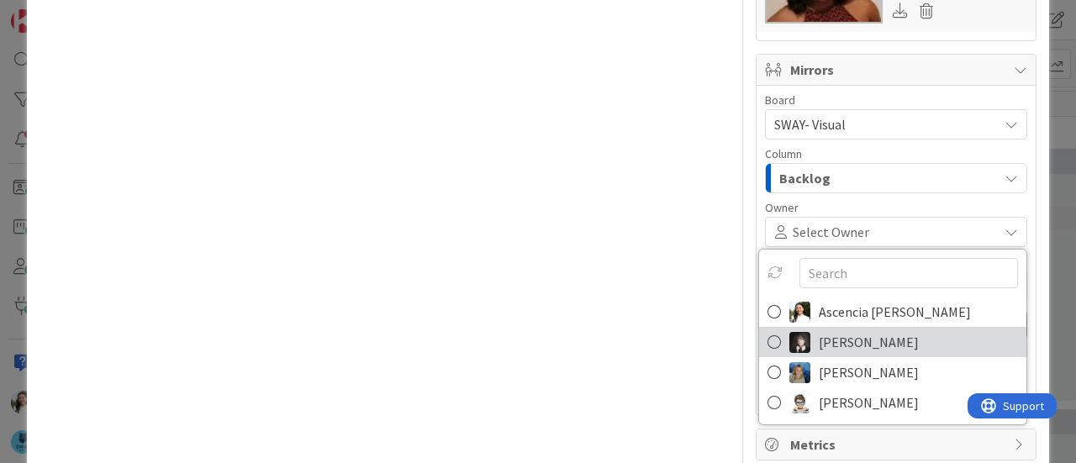
click at [826, 347] on span "[PERSON_NAME]" at bounding box center [869, 342] width 100 height 25
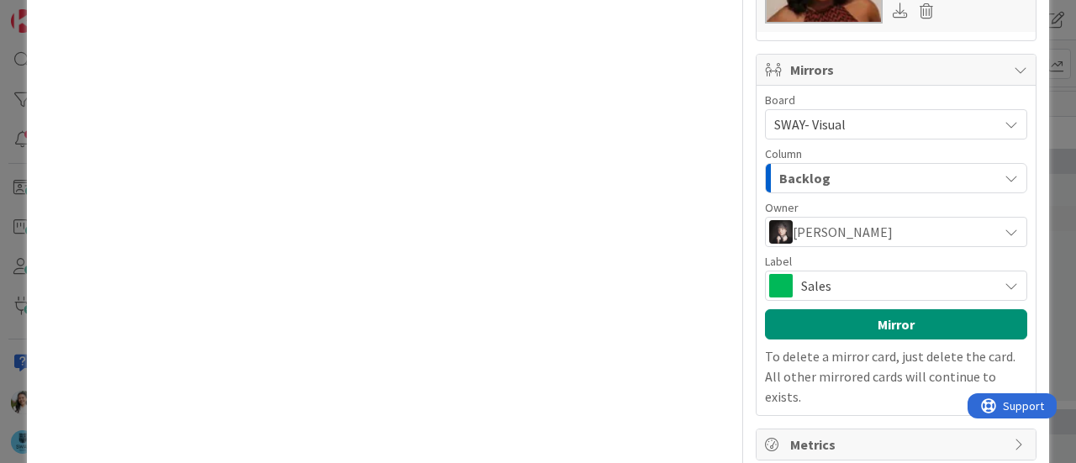
click at [828, 283] on span "Sales" at bounding box center [895, 286] width 188 height 24
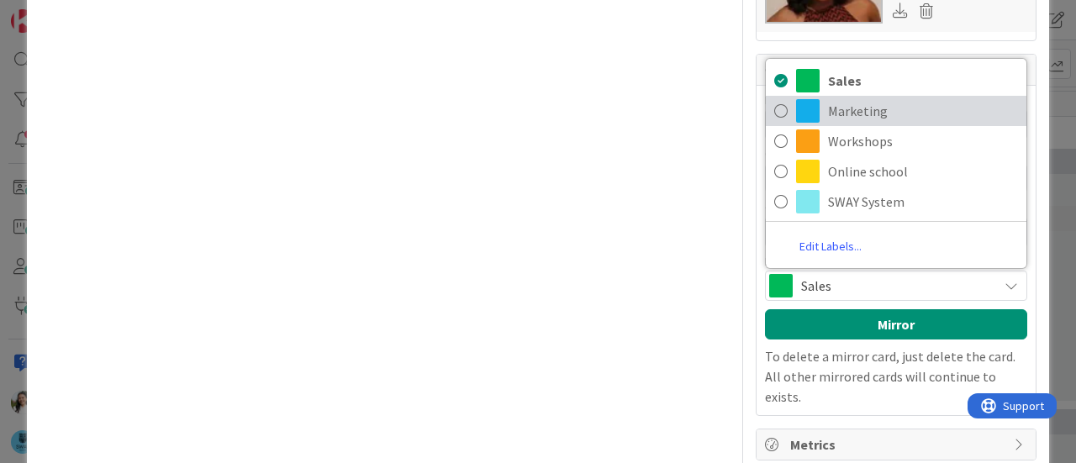
click at [864, 98] on span "Marketing" at bounding box center [923, 110] width 190 height 25
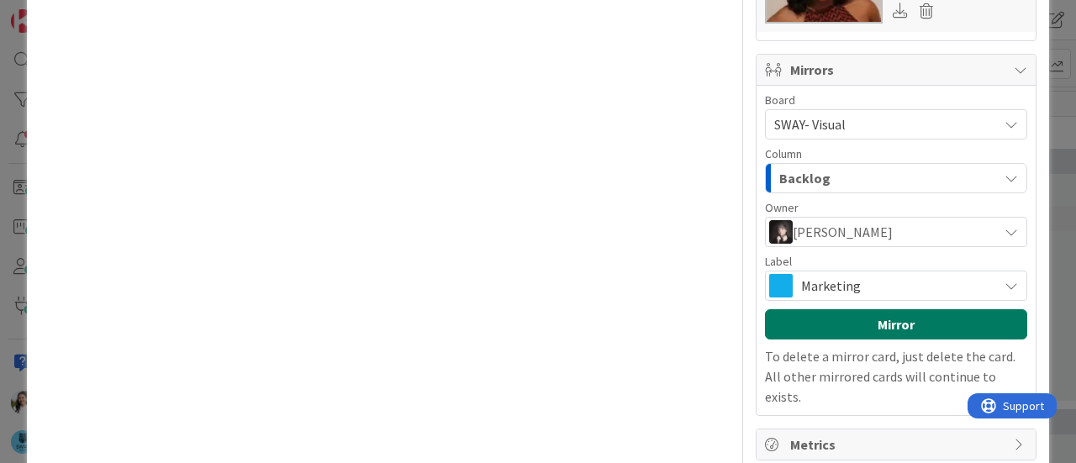
click at [870, 320] on button "Mirror" at bounding box center [896, 324] width 262 height 30
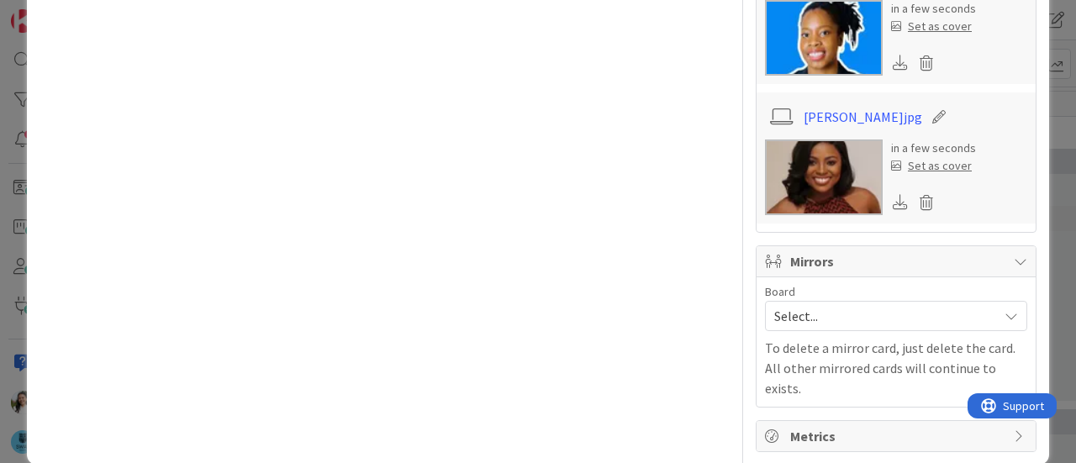
scroll to position [2025, 0]
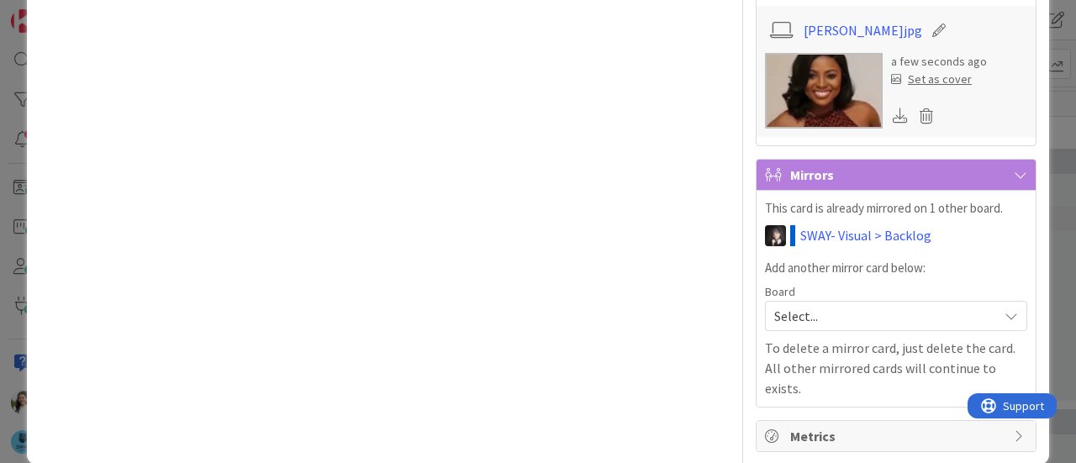
click at [0, 196] on div "ID 1717 The SWAY Academy Weekly goals Title 15 / 128 Graduate Poster Descriptio…" at bounding box center [538, 231] width 1076 height 463
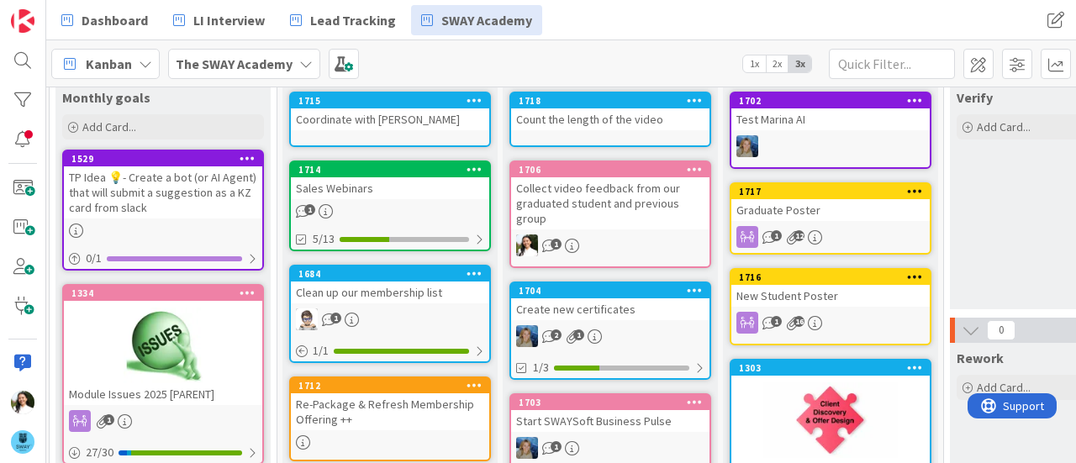
scroll to position [0, 3]
